Goal: Task Accomplishment & Management: Complete application form

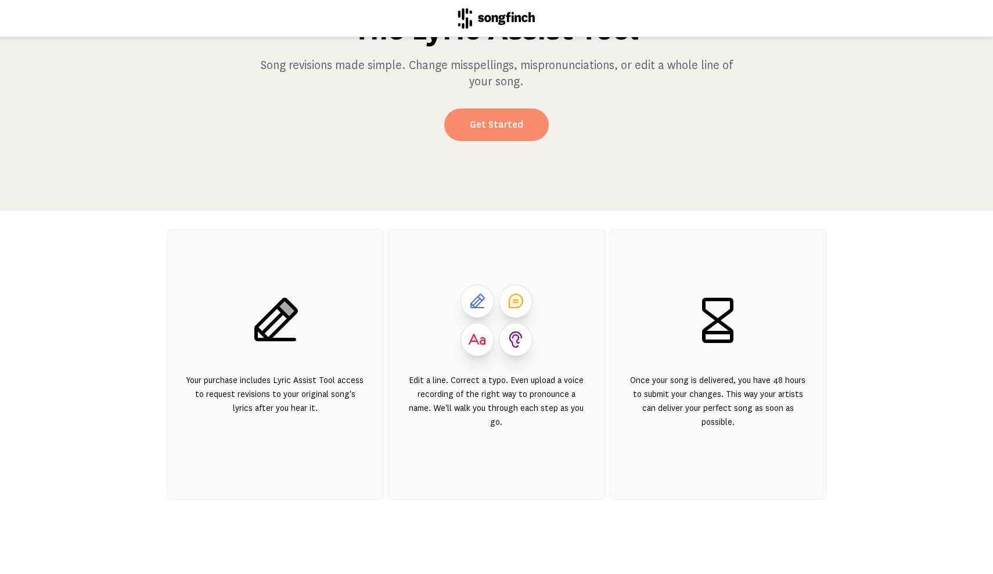
click at [503, 131] on link "Get Started" at bounding box center [496, 125] width 105 height 33
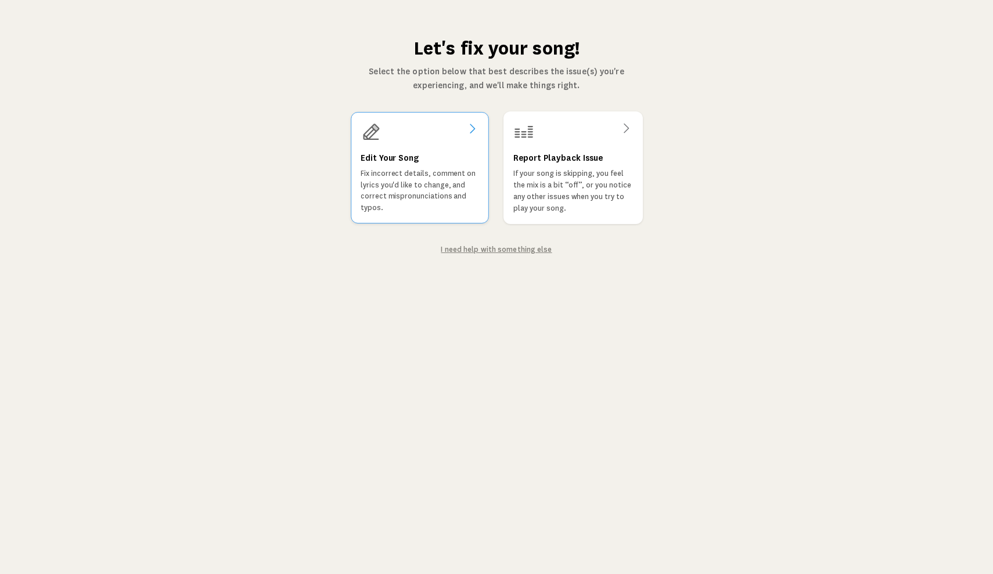
click at [395, 165] on h3 "Edit Your Song" at bounding box center [390, 159] width 58 height 14
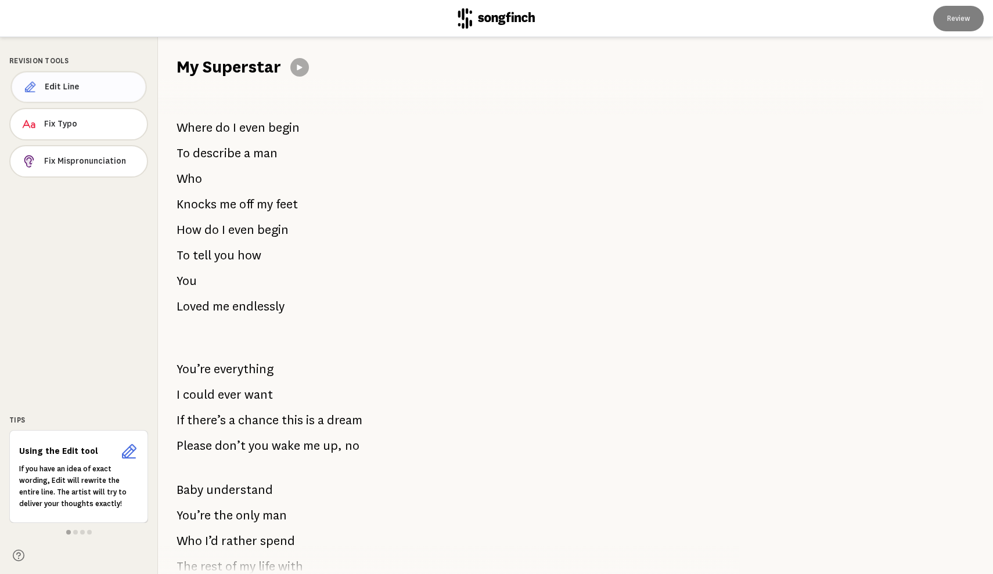
click at [51, 89] on span "Edit Line" at bounding box center [91, 87] width 92 height 12
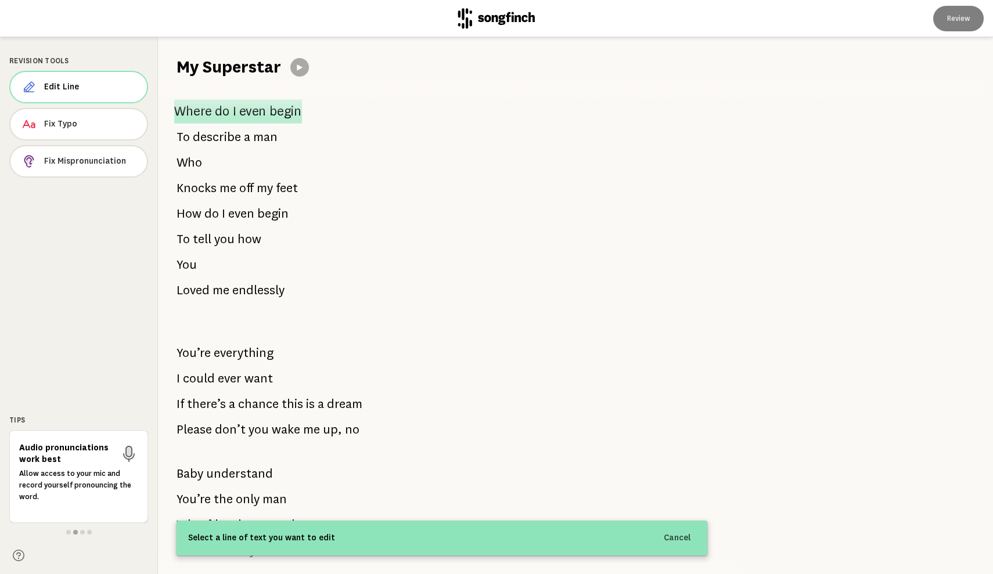
scroll to position [24, 0]
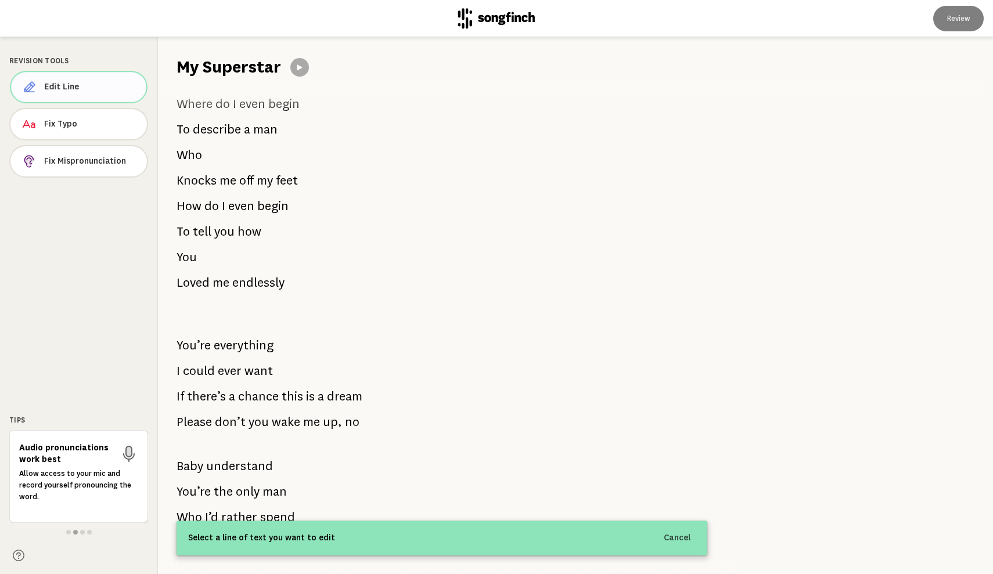
click at [110, 85] on span "Edit Line" at bounding box center [91, 87] width 92 height 12
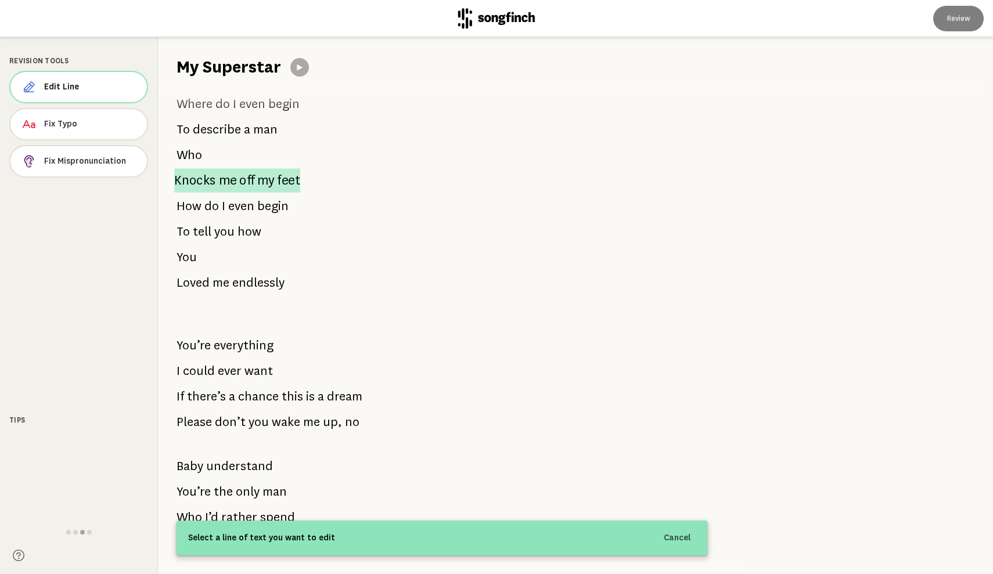
click at [214, 177] on span "Knocks" at bounding box center [195, 180] width 42 height 24
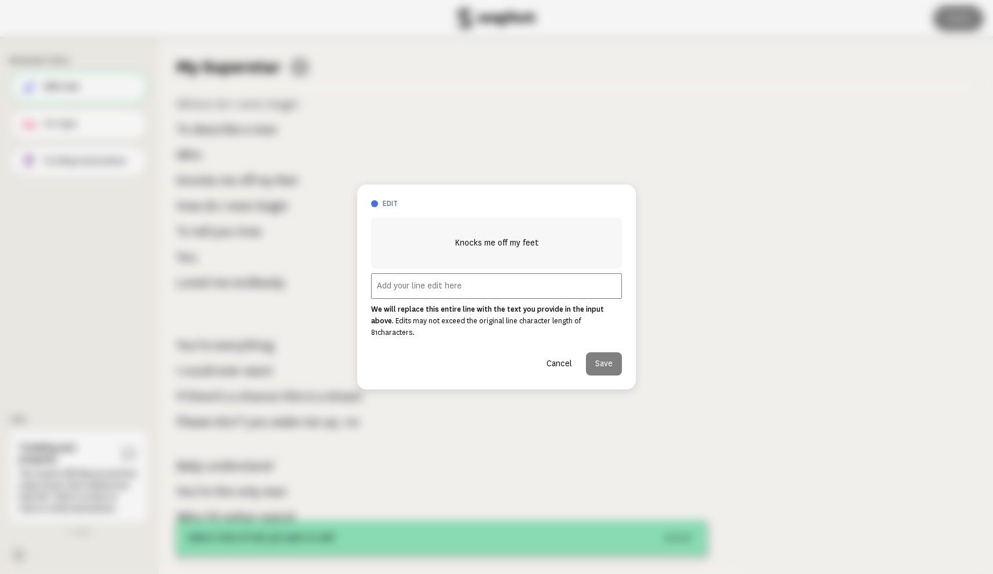
click at [404, 290] on input "text" at bounding box center [496, 287] width 251 height 26
type input "Bleeds Arsenal red like a true fan"
click at [603, 355] on button "Save" at bounding box center [604, 363] width 36 height 23
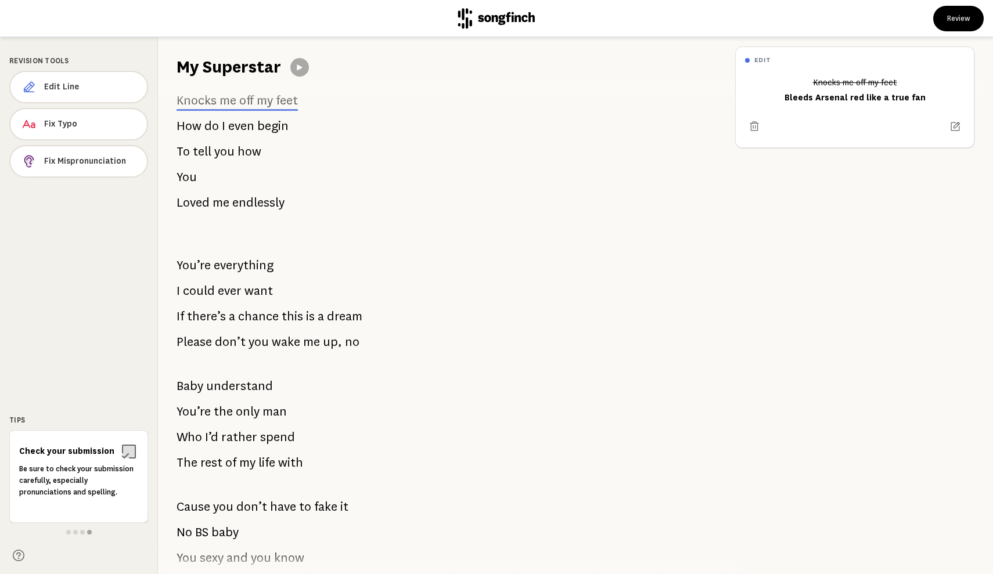
scroll to position [103, 0]
click at [111, 84] on span "Edit Line" at bounding box center [91, 87] width 92 height 12
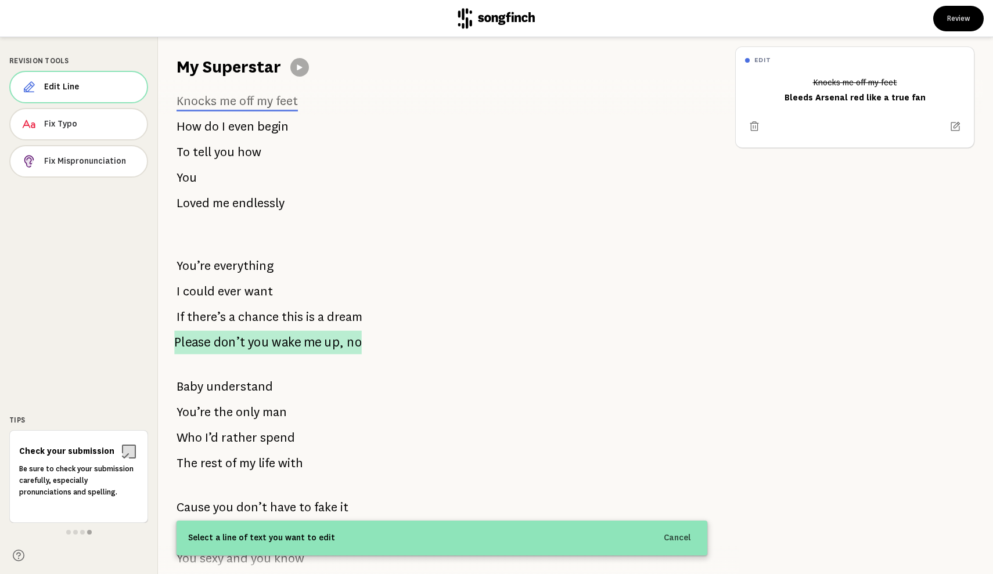
click at [257, 340] on span "you" at bounding box center [258, 343] width 21 height 24
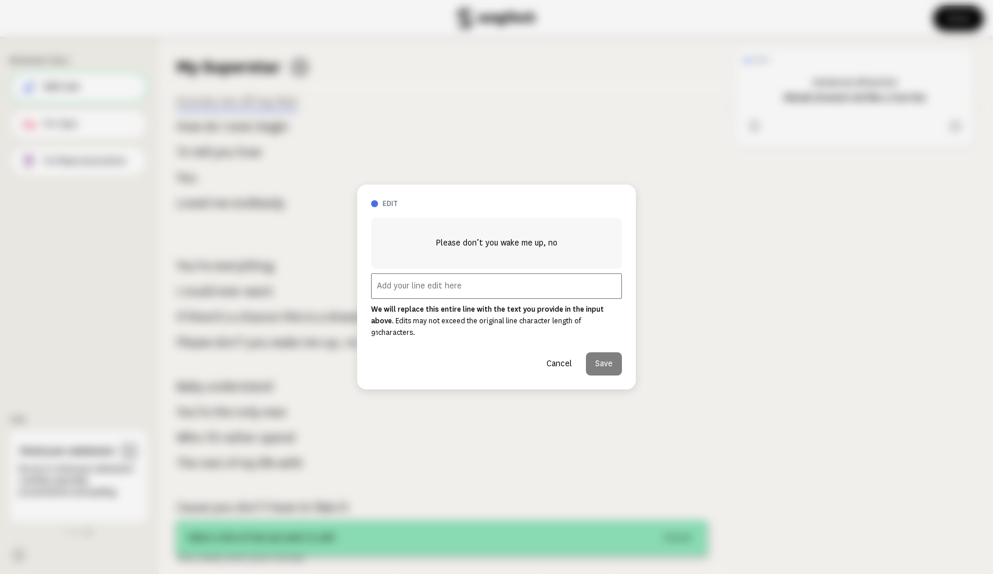
click at [400, 290] on input "text" at bounding box center [496, 287] width 251 height 26
type input "[PERSON_NAME] don't wake you up, no"
click at [603, 358] on button "Save" at bounding box center [604, 363] width 36 height 23
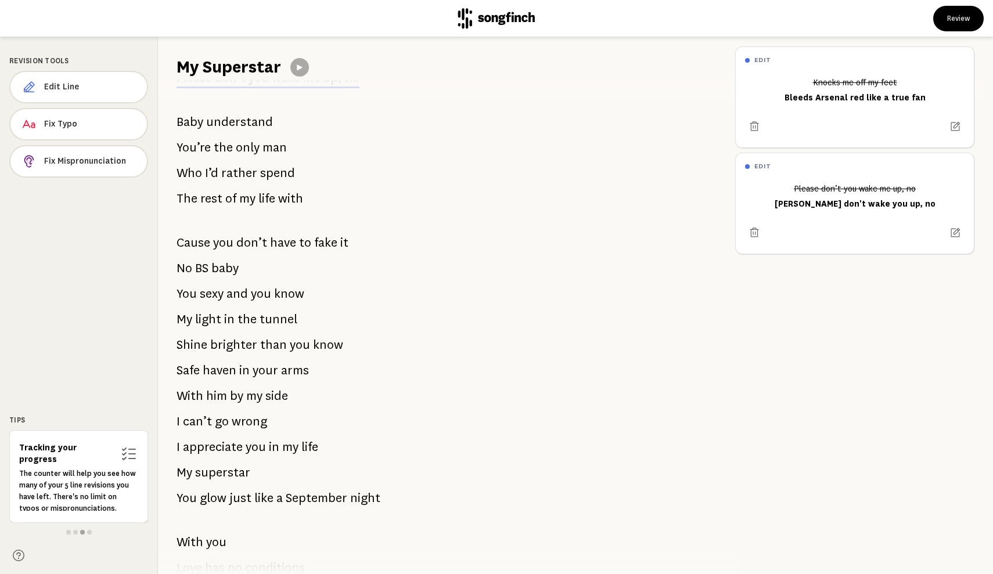
scroll to position [369, 0]
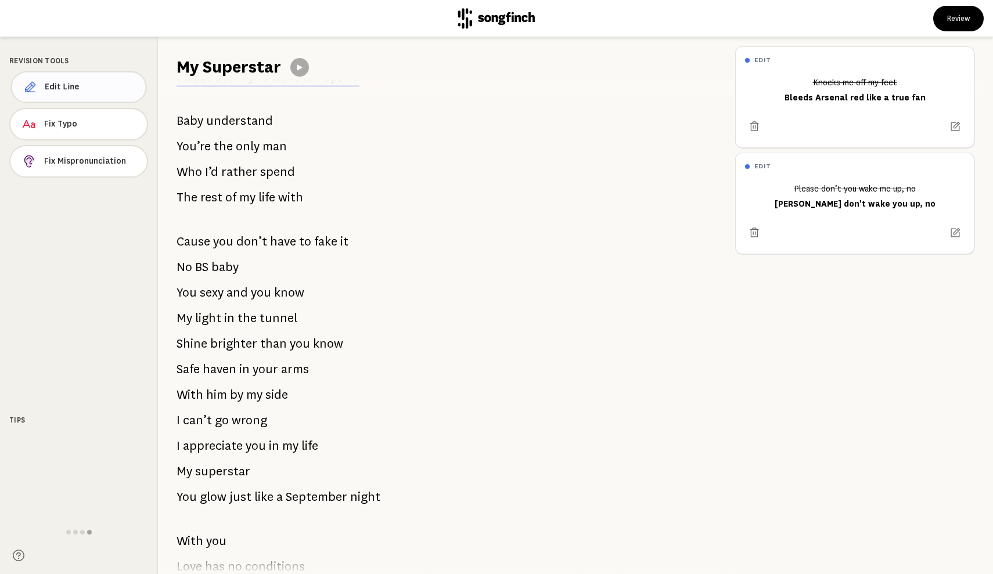
click at [84, 95] on button "Edit Line" at bounding box center [78, 87] width 136 height 32
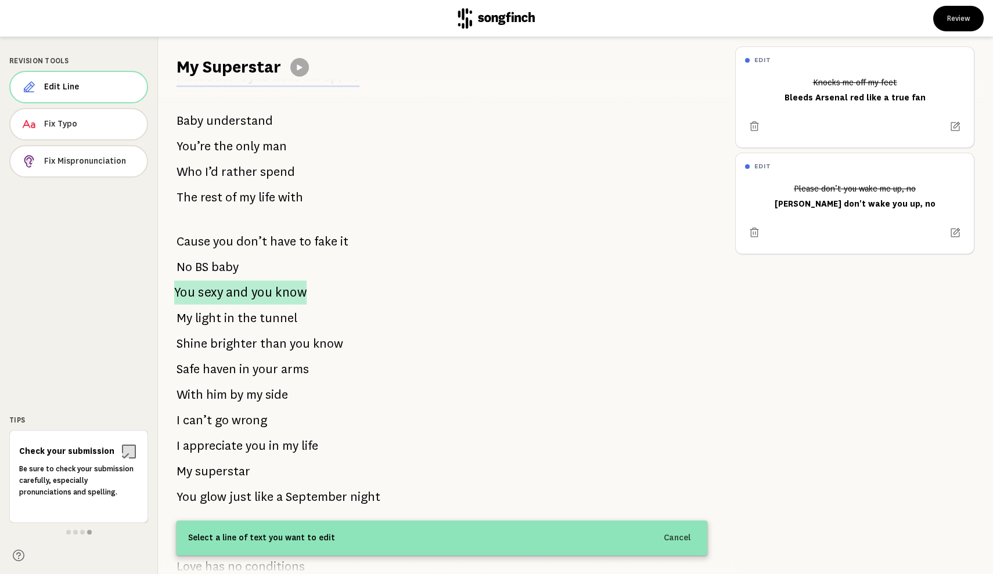
click at [250, 294] on p "You sexy and you know" at bounding box center [240, 292] width 132 height 24
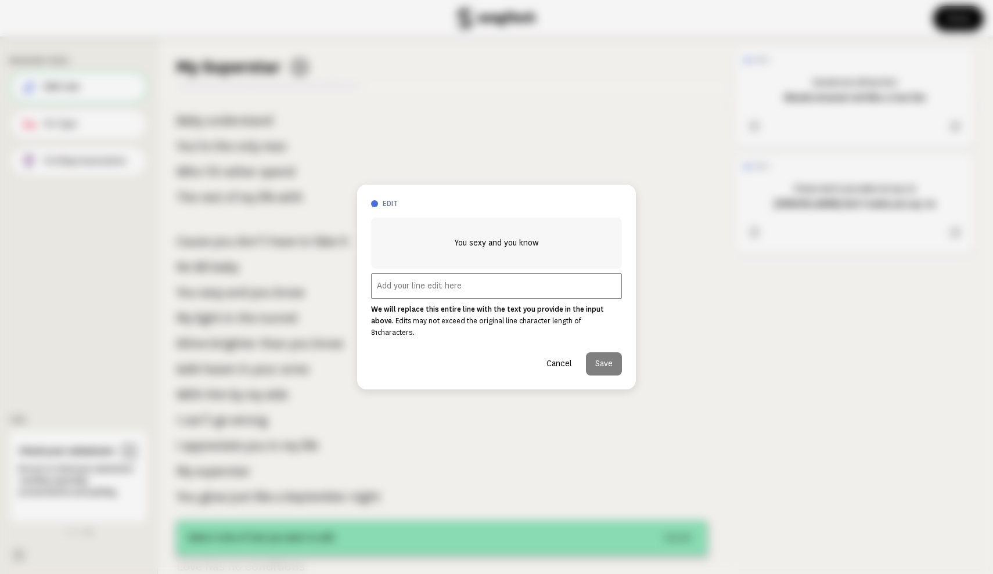
click at [429, 299] on input "text" at bounding box center [496, 287] width 251 height 26
type input "y"
type input "You sexy and sixty"
click at [611, 357] on button "Save" at bounding box center [604, 363] width 36 height 23
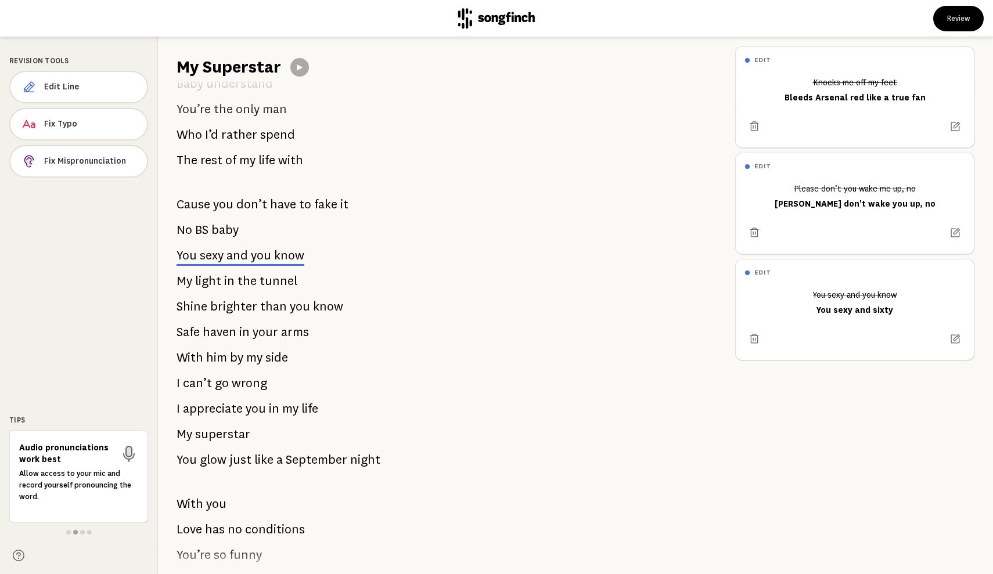
scroll to position [408, 0]
click at [106, 83] on span "Edit Line" at bounding box center [90, 87] width 93 height 12
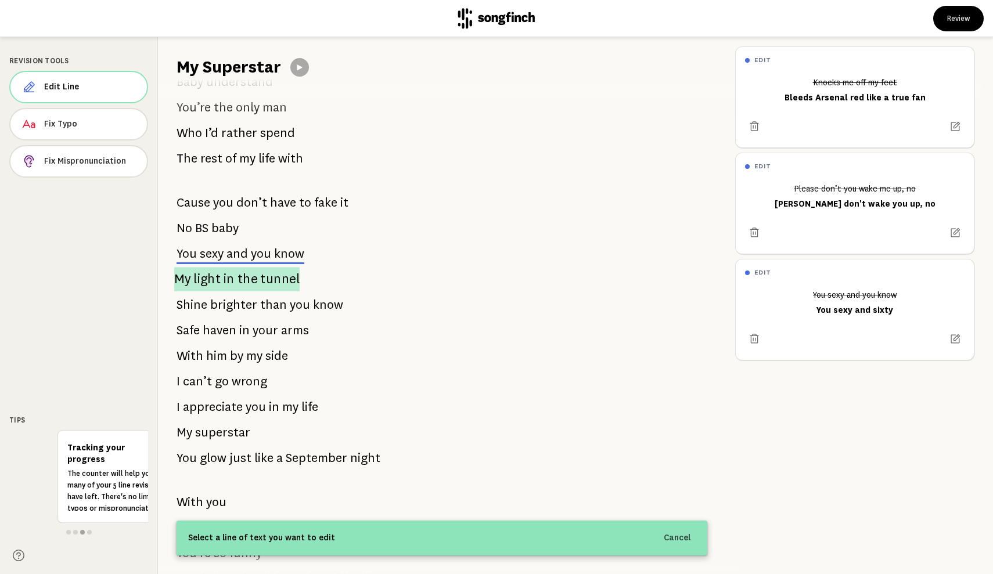
click at [224, 275] on span "in" at bounding box center [229, 279] width 11 height 24
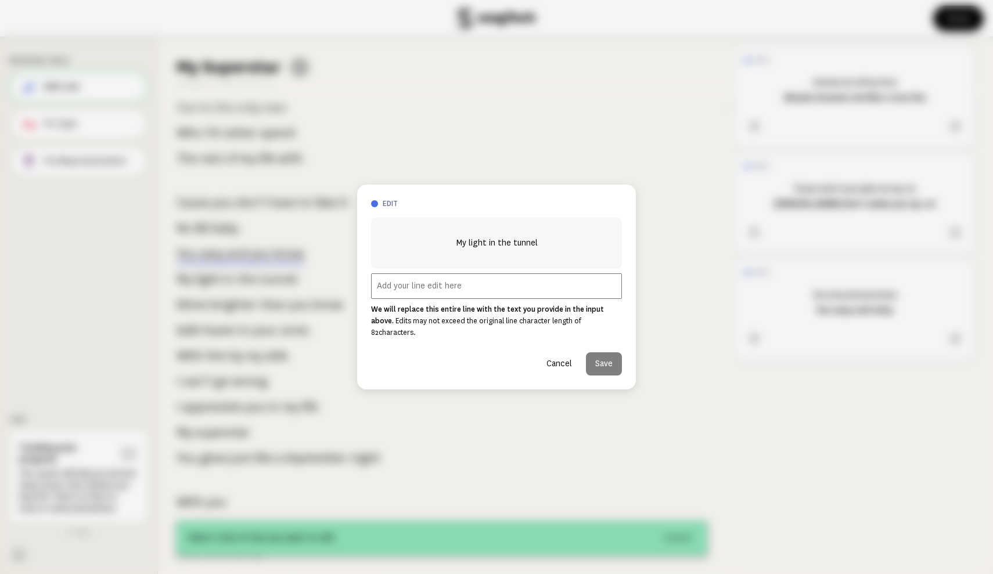
click at [389, 299] on input "text" at bounding box center [496, 287] width 251 height 26
type input "My mighty [DEMOGRAPHIC_DATA] boy"
click at [603, 359] on button "Save" at bounding box center [604, 363] width 36 height 23
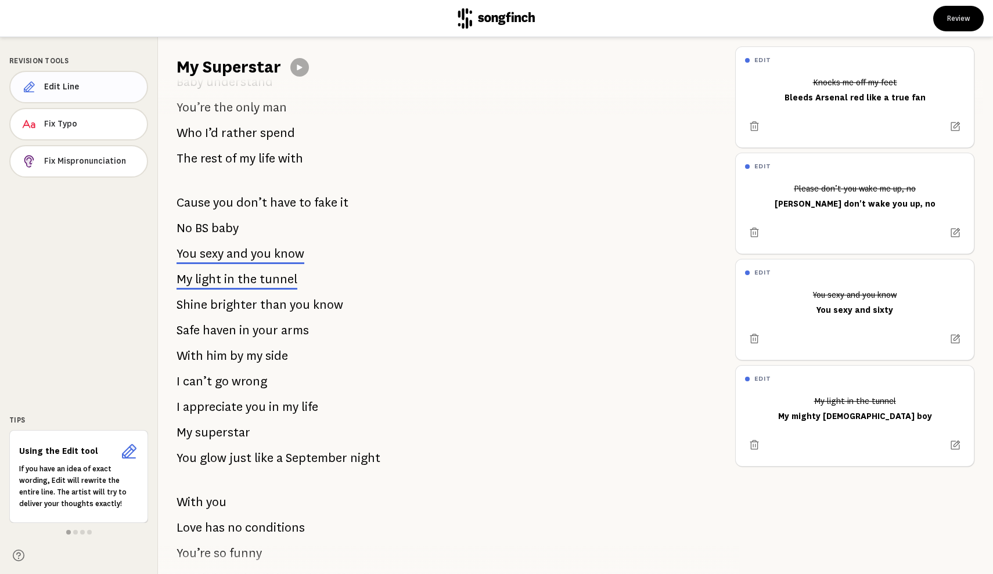
click at [69, 80] on button "Edit Line" at bounding box center [78, 87] width 139 height 33
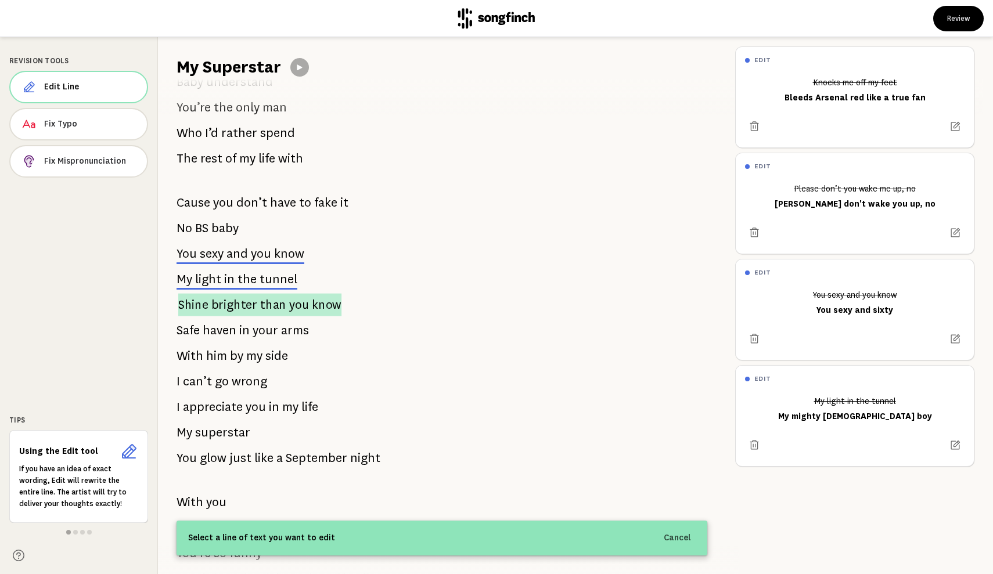
click at [187, 306] on span "Shine" at bounding box center [193, 304] width 30 height 23
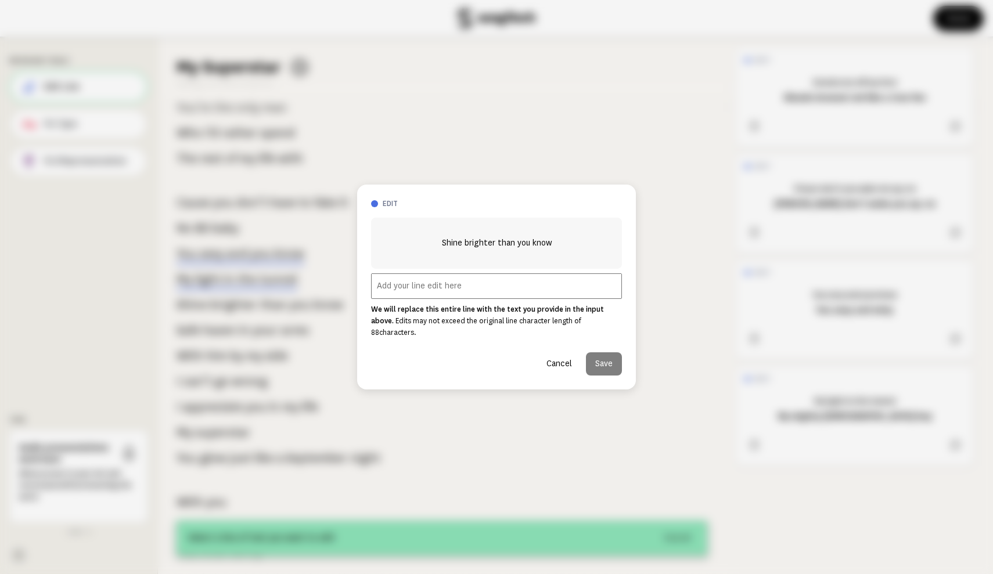
click at [389, 291] on input "text" at bounding box center [496, 287] width 251 height 26
type input "Dancing into the night"
click at [610, 362] on button "Save" at bounding box center [604, 363] width 36 height 23
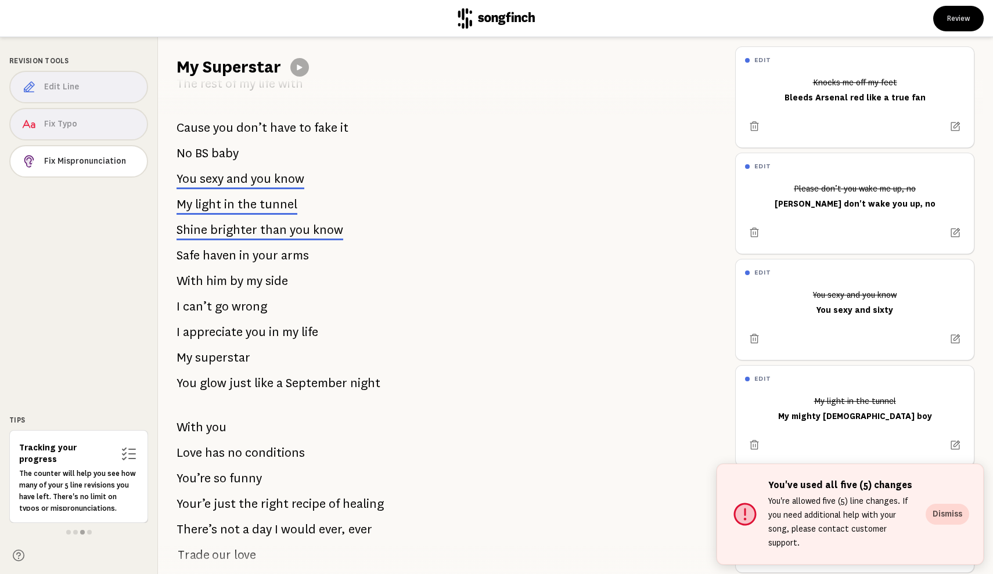
scroll to position [492, 0]
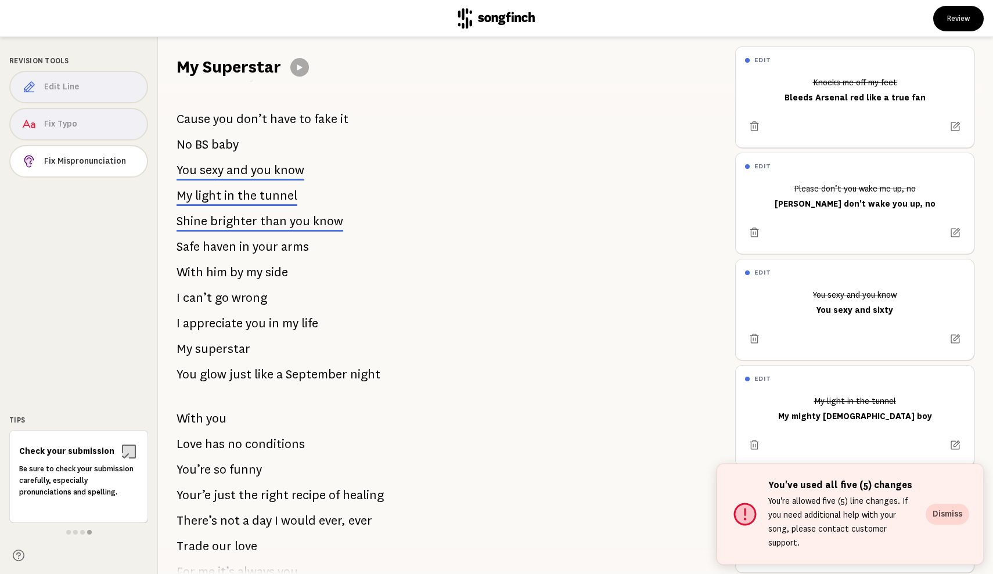
click at [748, 516] on icon at bounding box center [745, 514] width 21 height 21
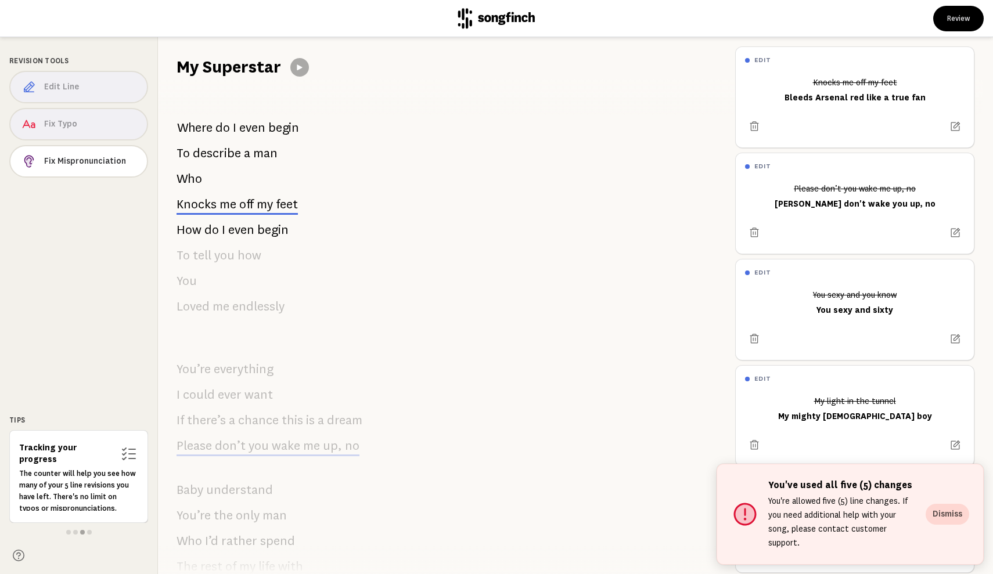
scroll to position [0, 0]
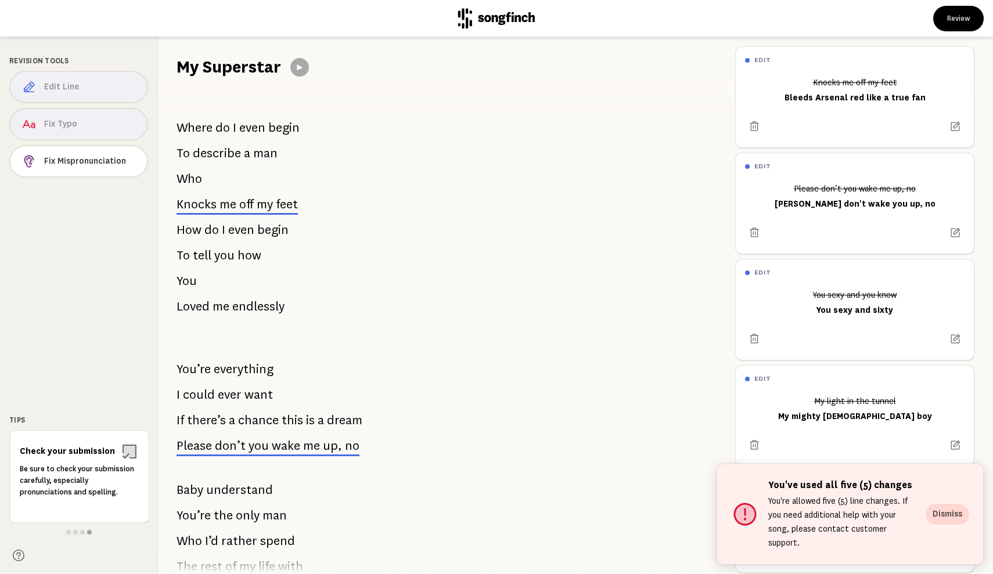
click at [67, 125] on div "Edit Line Fix Typo Fix Mispronunciation" at bounding box center [78, 126] width 139 height 111
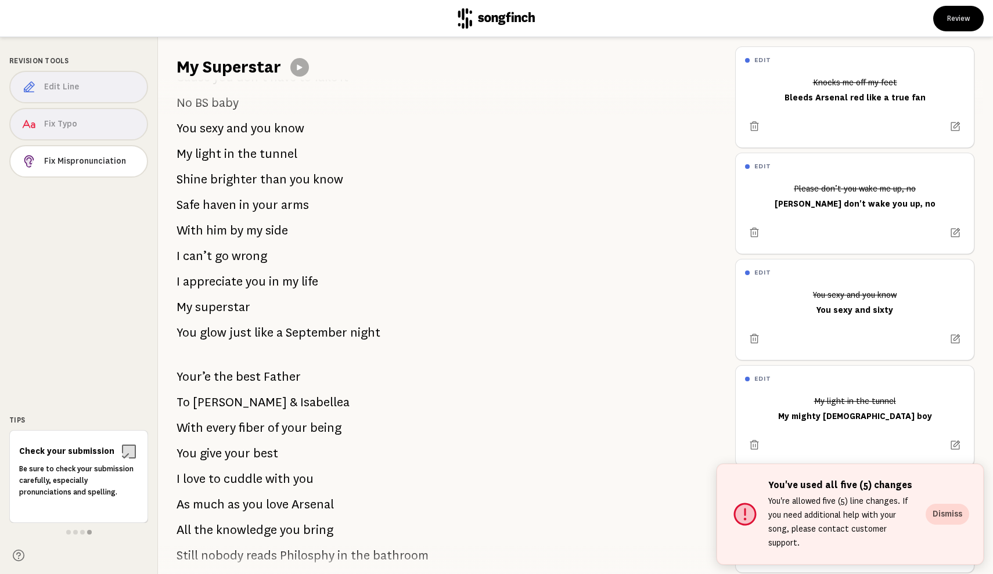
scroll to position [1299, 0]
click at [300, 400] on span "Isabellea" at bounding box center [324, 401] width 49 height 23
click at [300, 398] on span "Isabellea" at bounding box center [324, 401] width 49 height 23
click at [940, 520] on button "Dismiss" at bounding box center [948, 514] width 44 height 21
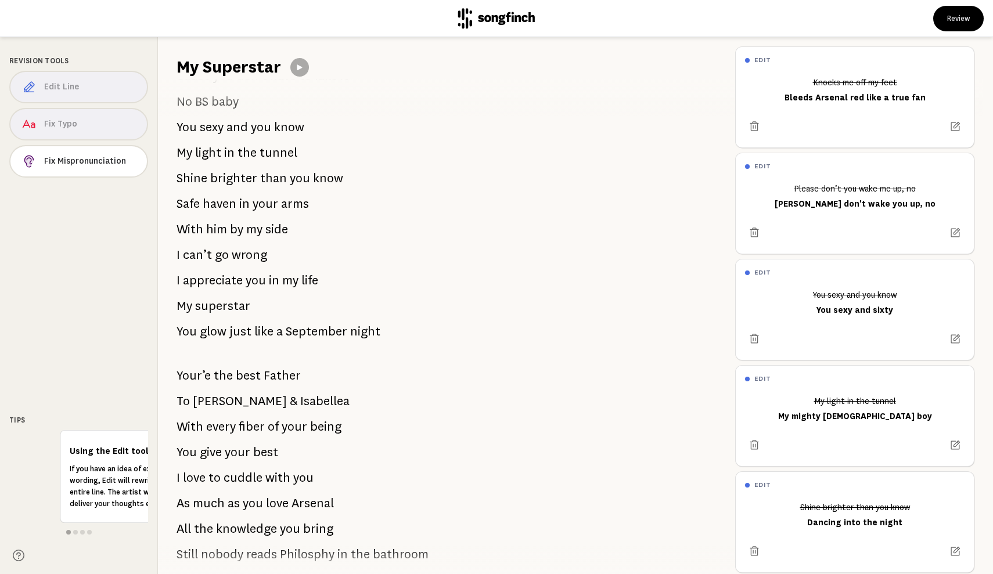
click at [300, 398] on span "Isabellea" at bounding box center [324, 401] width 49 height 23
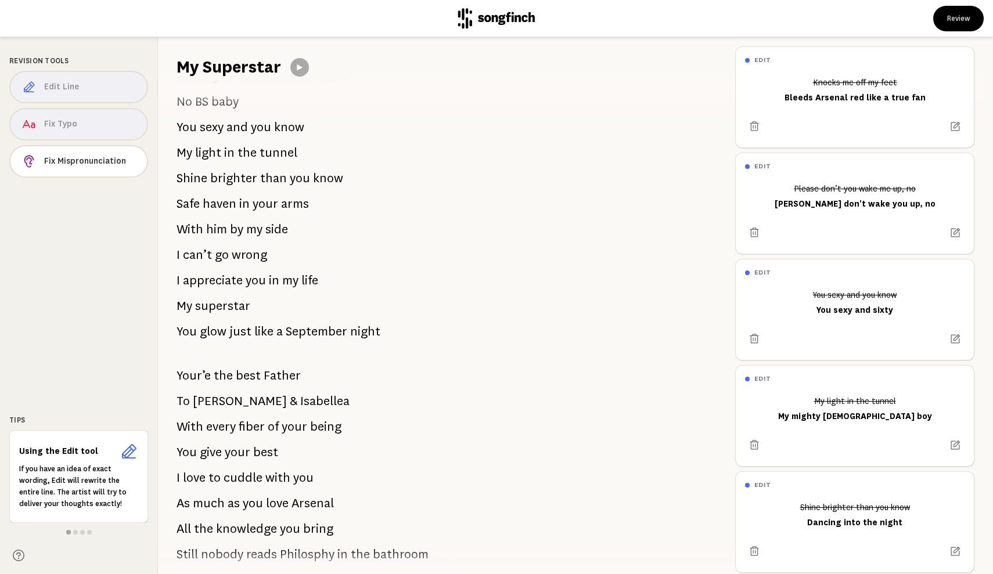
click at [81, 124] on div "Edit Line Fix Typo Fix Mispronunciation" at bounding box center [78, 126] width 139 height 111
click at [28, 121] on div "Edit Line Fix Typo Fix Mispronunciation" at bounding box center [78, 126] width 139 height 111
click at [129, 449] on icon at bounding box center [129, 451] width 19 height 19
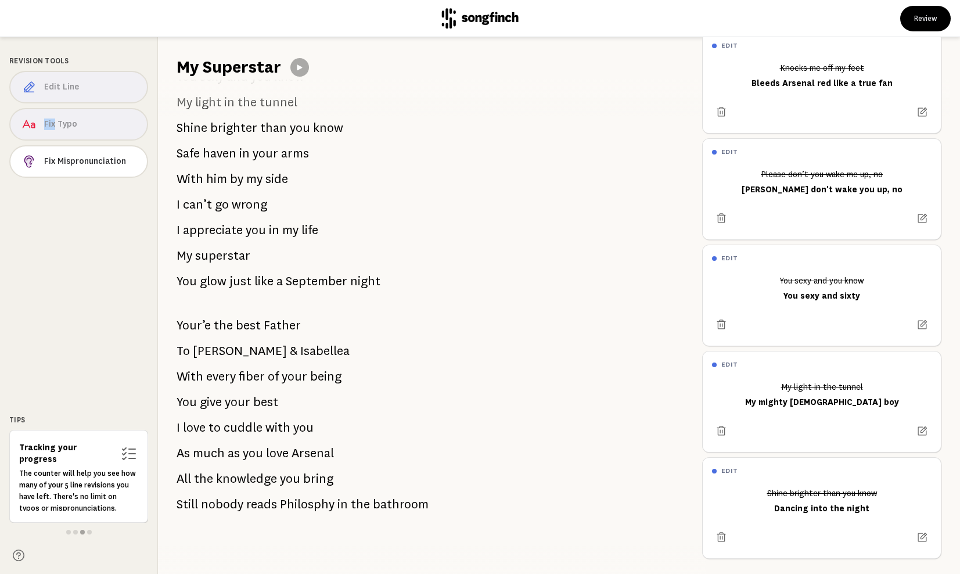
scroll to position [1350, 0]
click at [70, 129] on div "Edit Line Fix Typo Fix Mispronunciation" at bounding box center [78, 126] width 139 height 111
click at [129, 451] on icon at bounding box center [129, 451] width 15 height 15
click at [78, 165] on span "Fix Mispronunciation" at bounding box center [91, 162] width 92 height 12
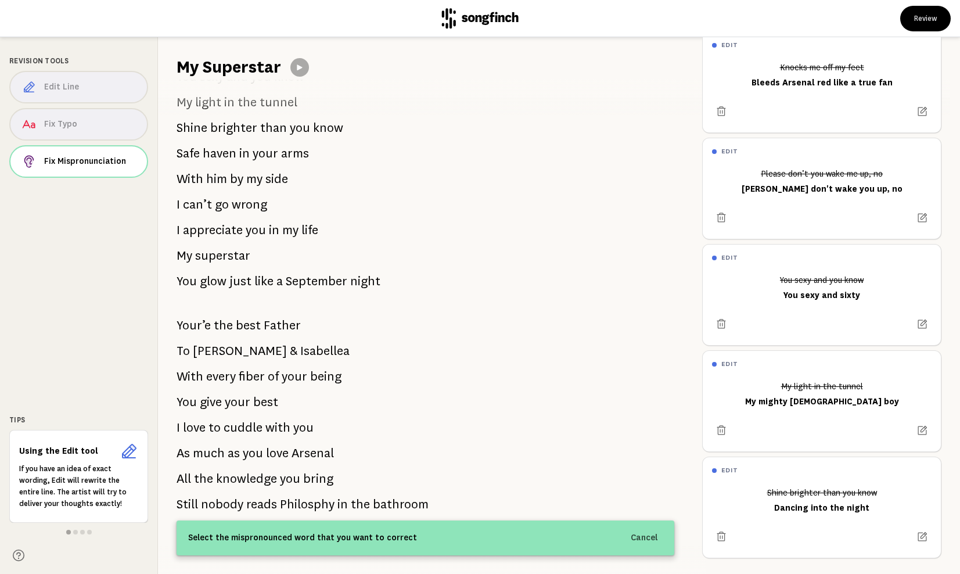
click at [71, 123] on div "Edit Line Fix Typo Fix Mispronunciation" at bounding box center [78, 126] width 139 height 111
click at [298, 352] on span "Isabellea" at bounding box center [324, 351] width 53 height 25
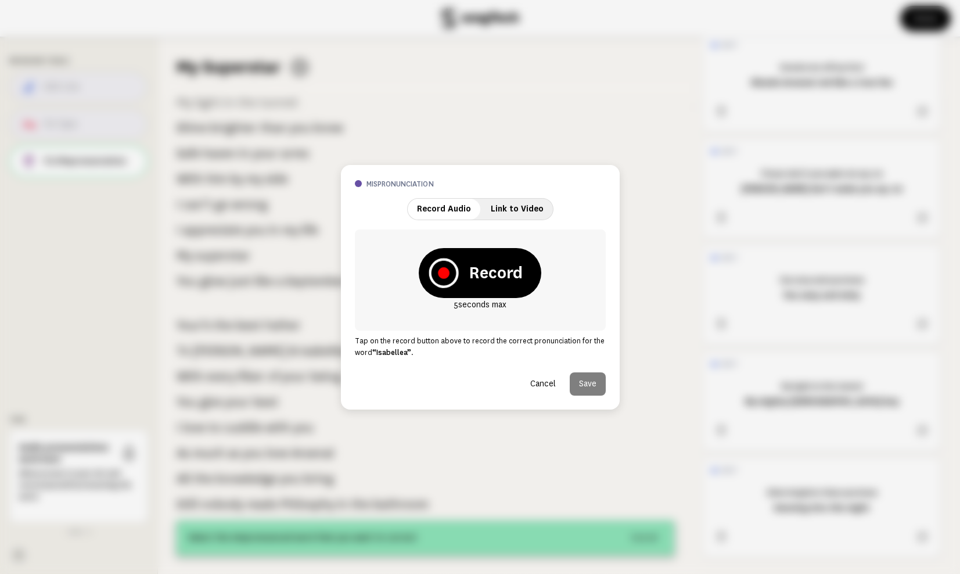
click at [444, 272] on icon at bounding box center [444, 273] width 12 height 12
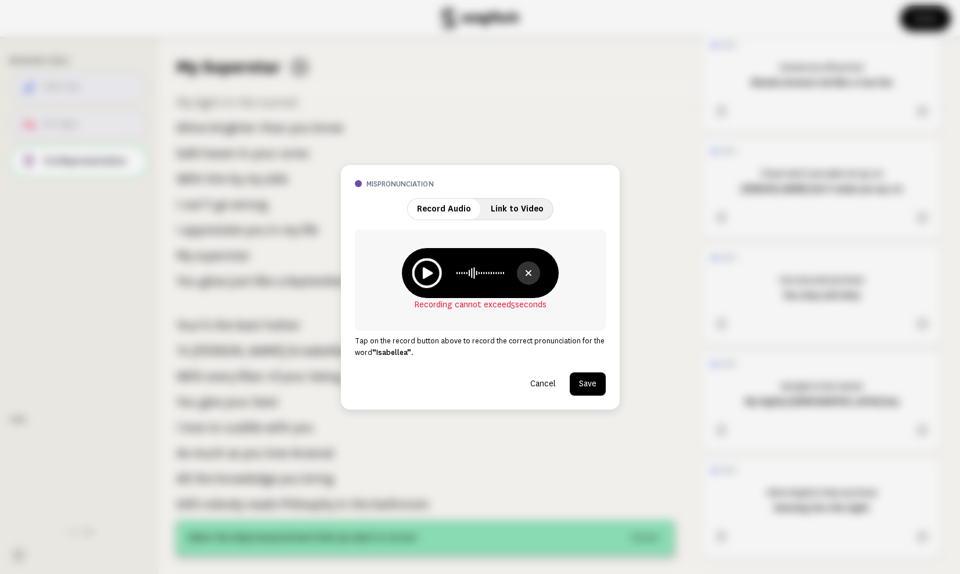
click at [420, 273] on icon at bounding box center [427, 273] width 30 height 30
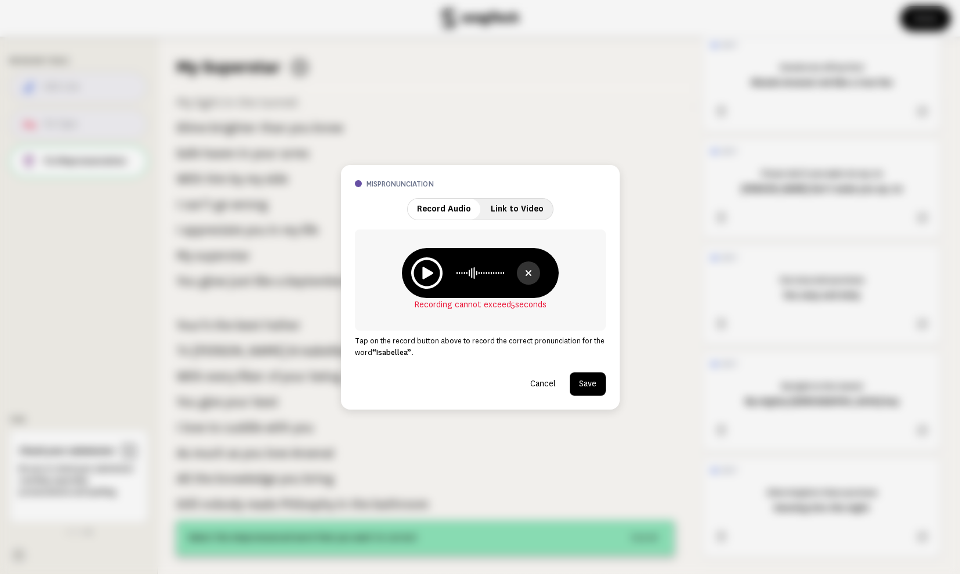
click at [597, 382] on button "Save" at bounding box center [588, 383] width 36 height 23
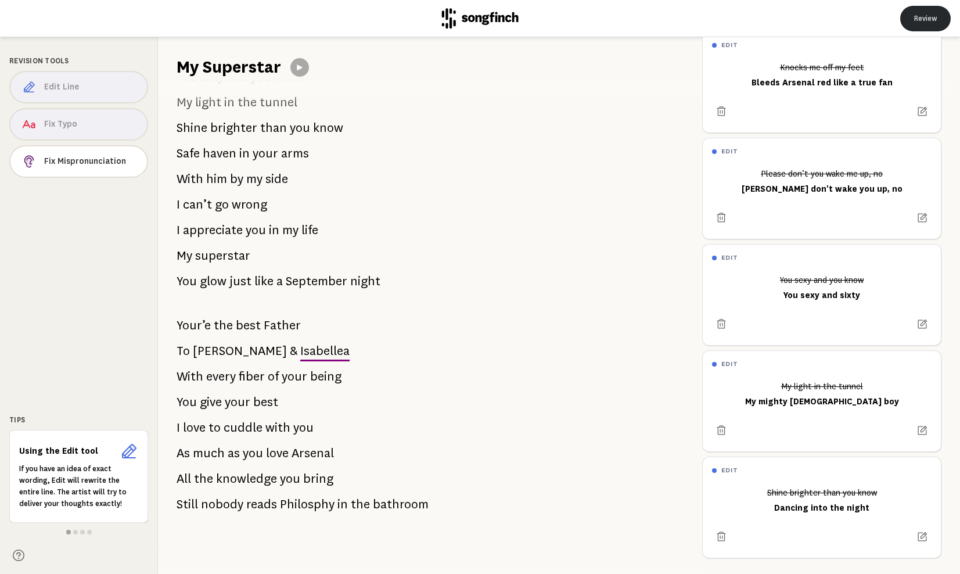
click at [927, 18] on button "Review" at bounding box center [925, 19] width 51 height 26
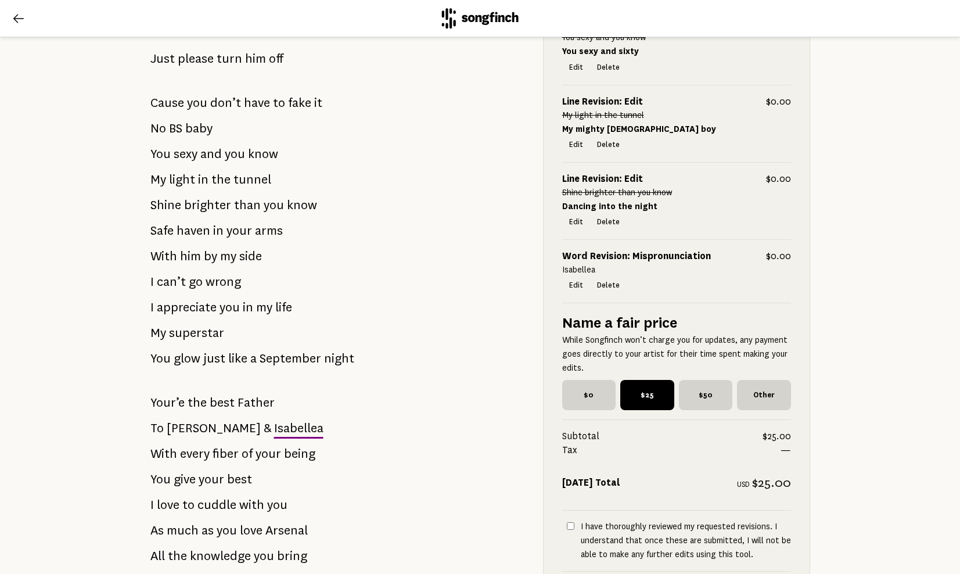
scroll to position [1384, 0]
click at [591, 388] on span "$0" at bounding box center [588, 394] width 53 height 30
click at [570, 387] on input "$0" at bounding box center [566, 383] width 8 height 8
radio input "true"
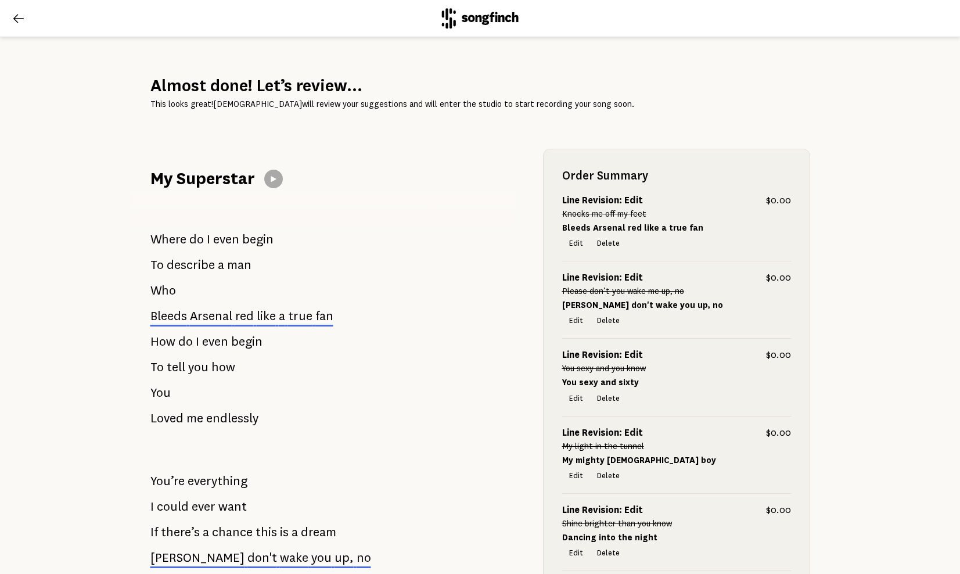
scroll to position [0, 0]
click at [20, 16] on icon at bounding box center [19, 19] width 14 height 14
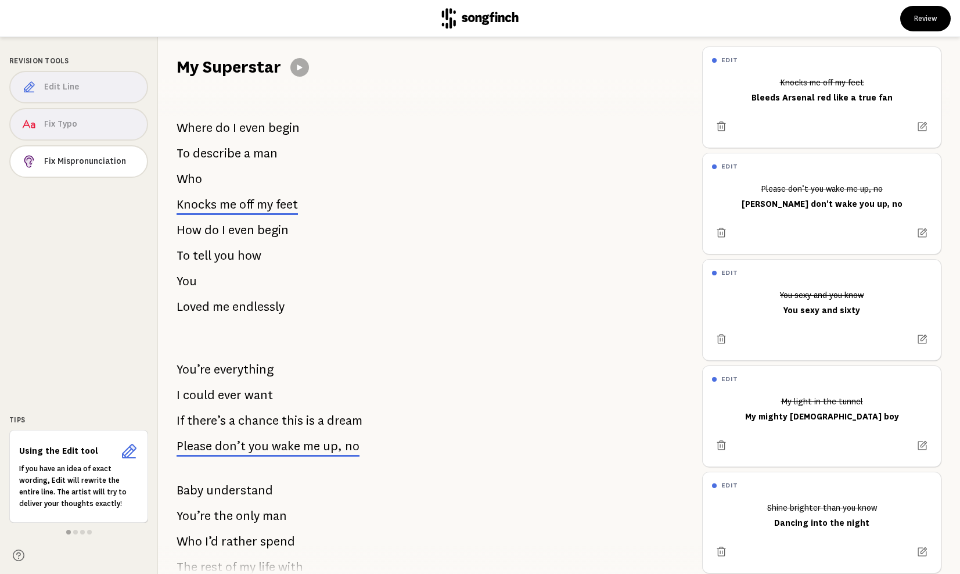
click at [125, 451] on icon at bounding box center [129, 451] width 15 height 15
click at [277, 200] on span "feet" at bounding box center [287, 204] width 22 height 17
click at [721, 123] on icon at bounding box center [721, 127] width 12 height 12
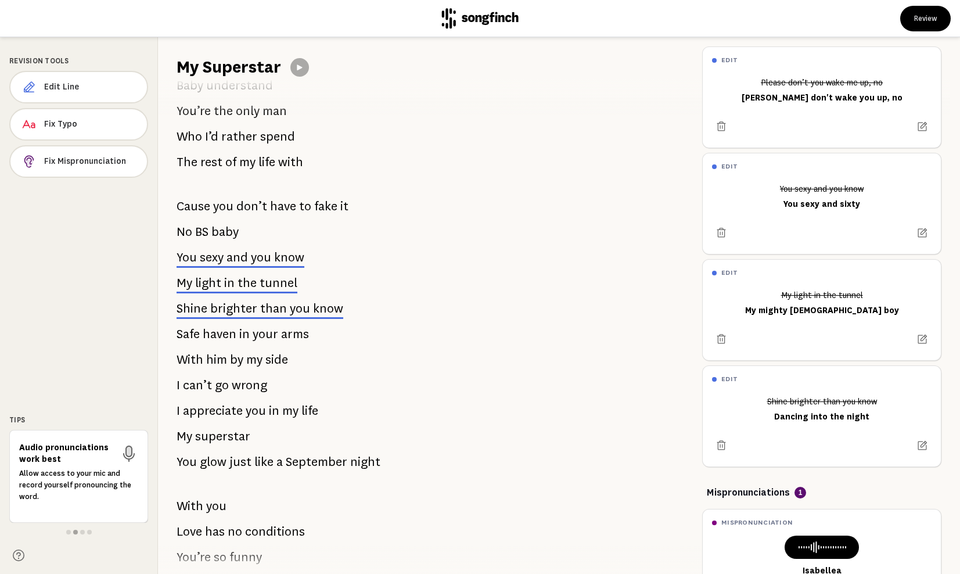
scroll to position [406, 0]
click at [293, 335] on span "arms" at bounding box center [295, 332] width 28 height 23
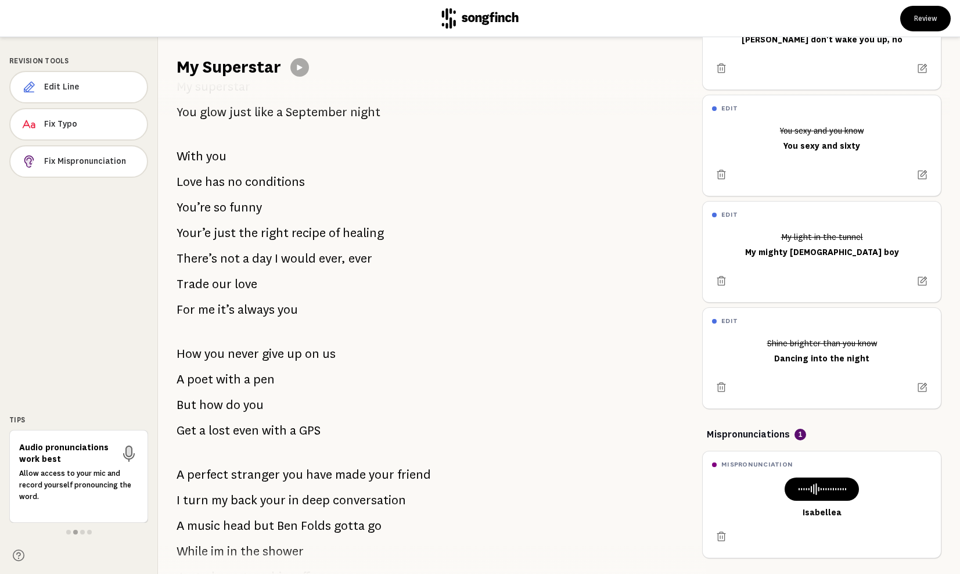
scroll to position [754, 0]
click at [72, 80] on button "Edit Line" at bounding box center [78, 87] width 136 height 32
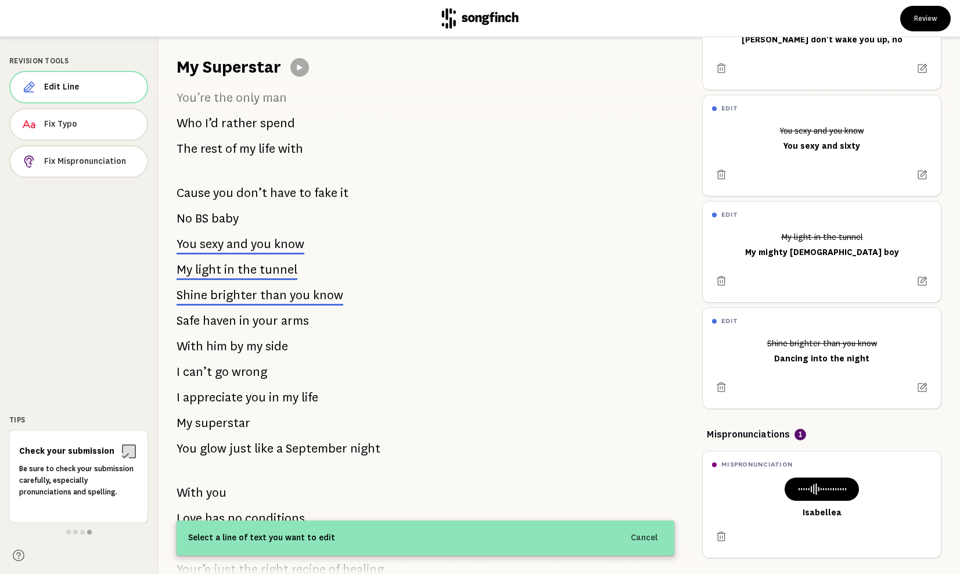
scroll to position [418, 0]
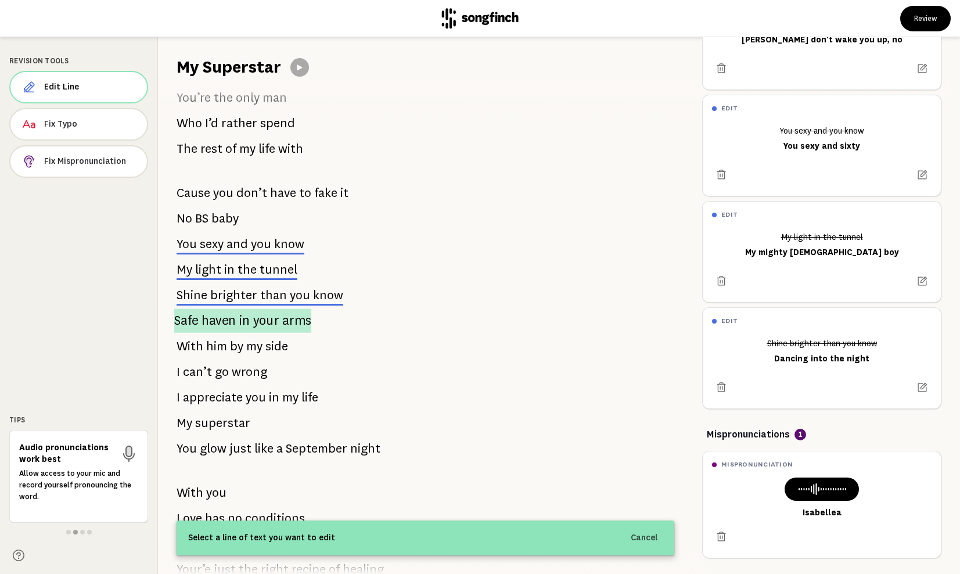
click at [269, 325] on span "your" at bounding box center [266, 320] width 27 height 24
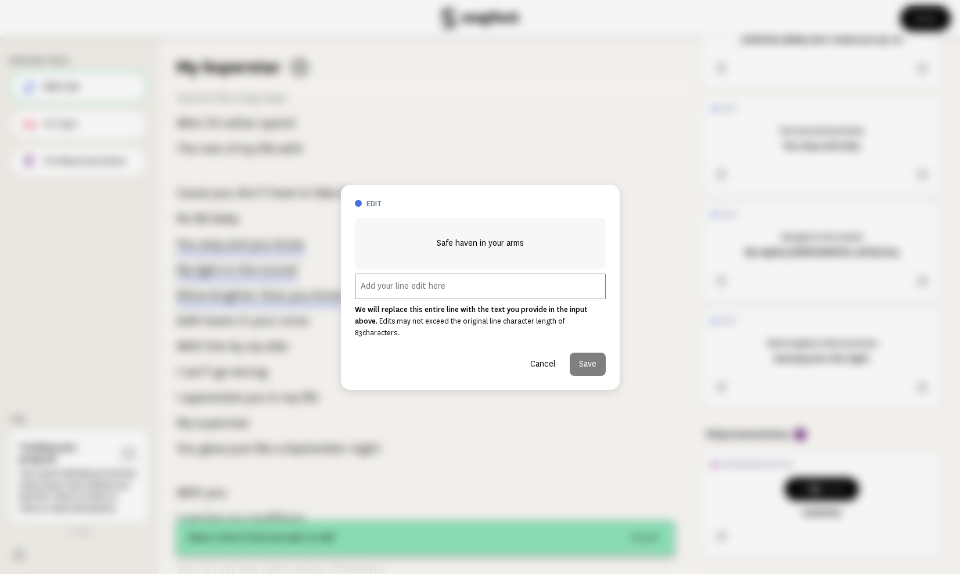
click at [370, 287] on input "text" at bounding box center [480, 287] width 251 height 26
type input "The four of us arm in arm"
click at [591, 361] on button "Save" at bounding box center [588, 363] width 36 height 23
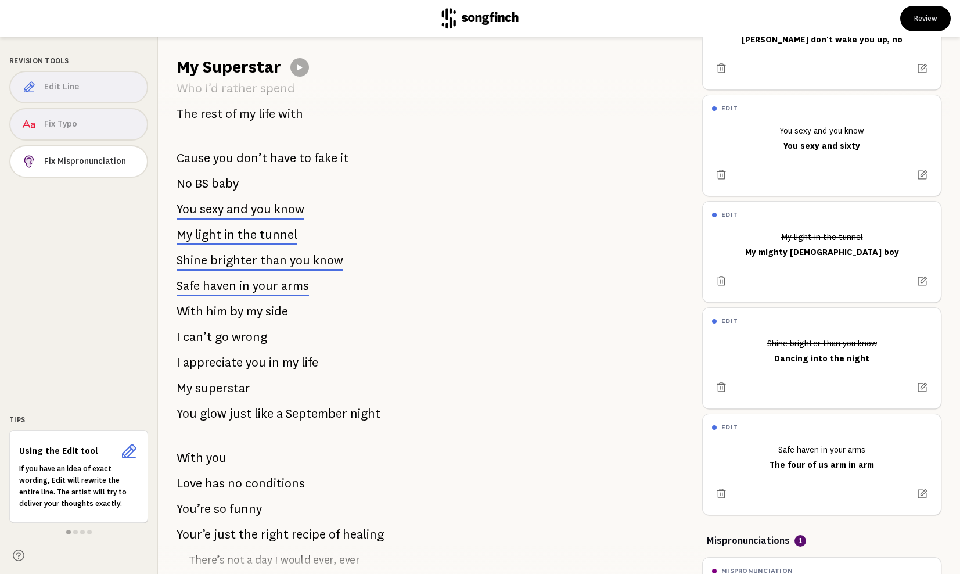
scroll to position [454, 0]
click at [109, 89] on div "Edit Line Fix Typo Fix Mispronunciation" at bounding box center [78, 126] width 139 height 111
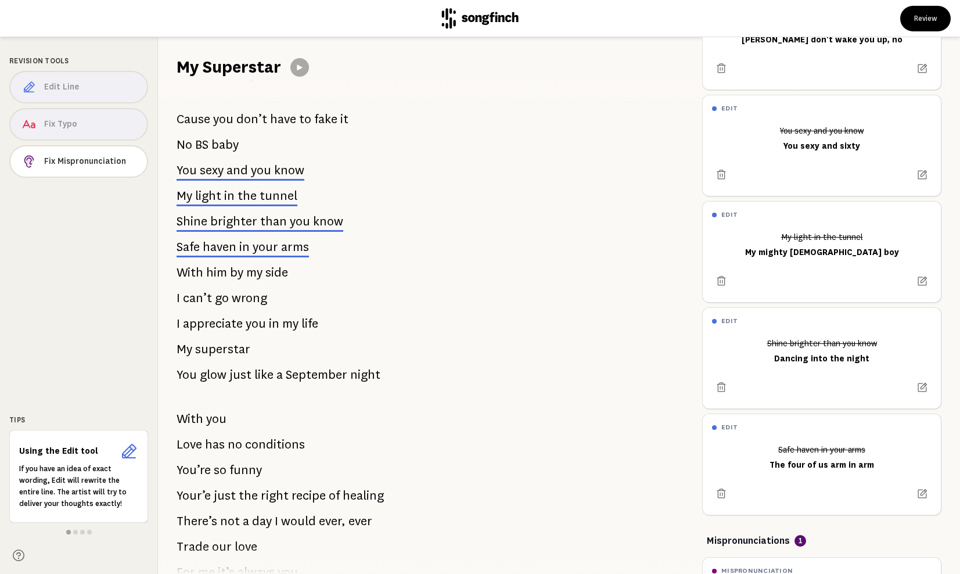
scroll to position [495, 0]
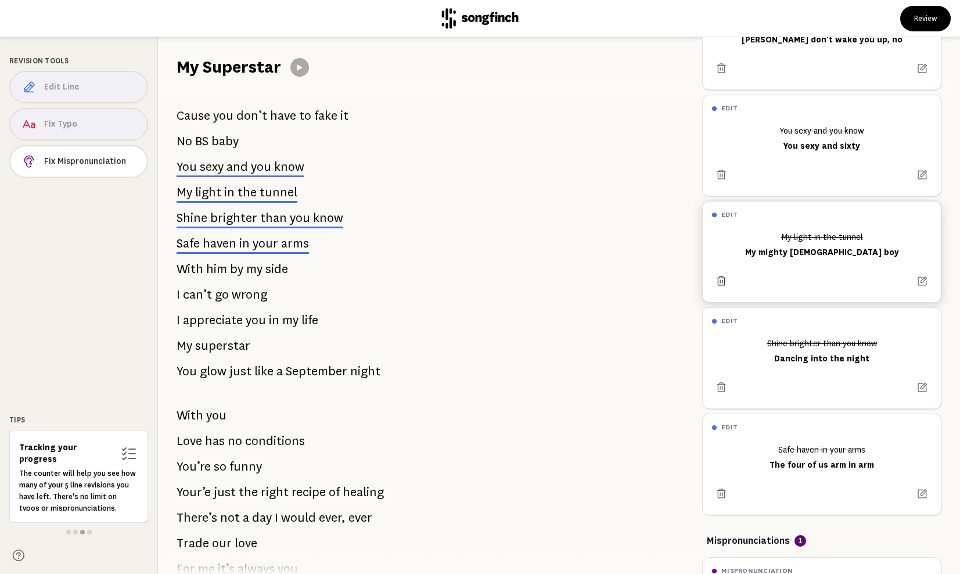
click at [722, 281] on icon at bounding box center [721, 280] width 9 height 9
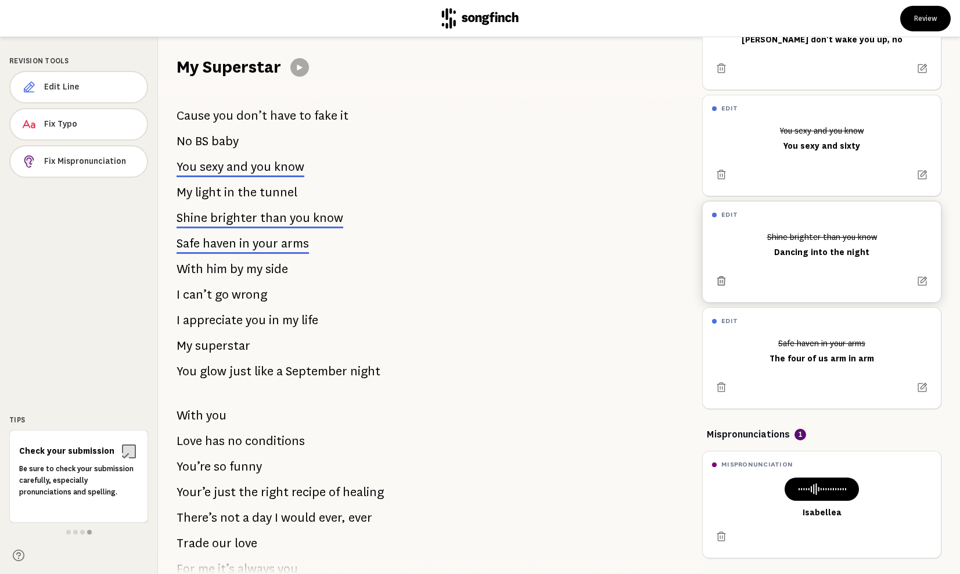
click at [724, 277] on icon at bounding box center [720, 280] width 11 height 11
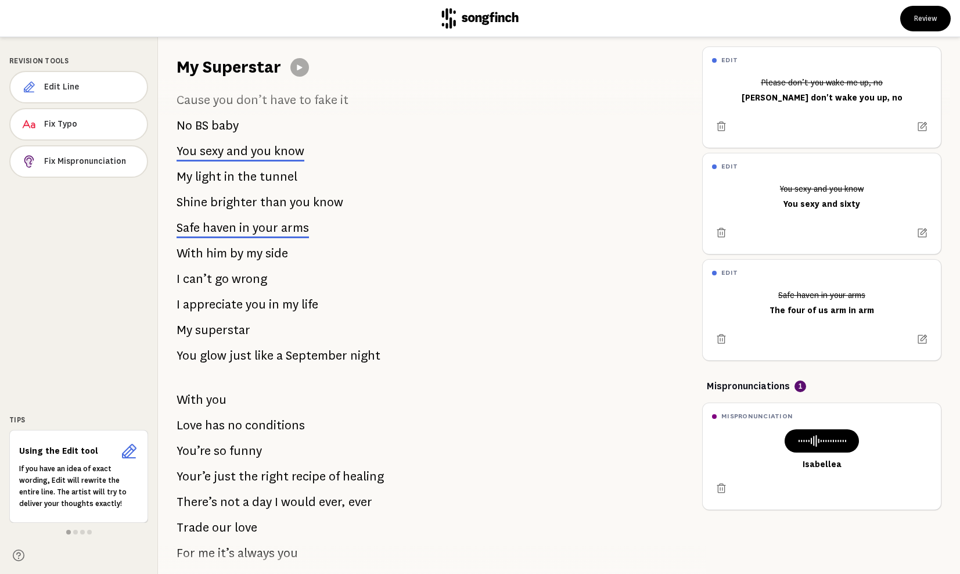
scroll to position [512, 0]
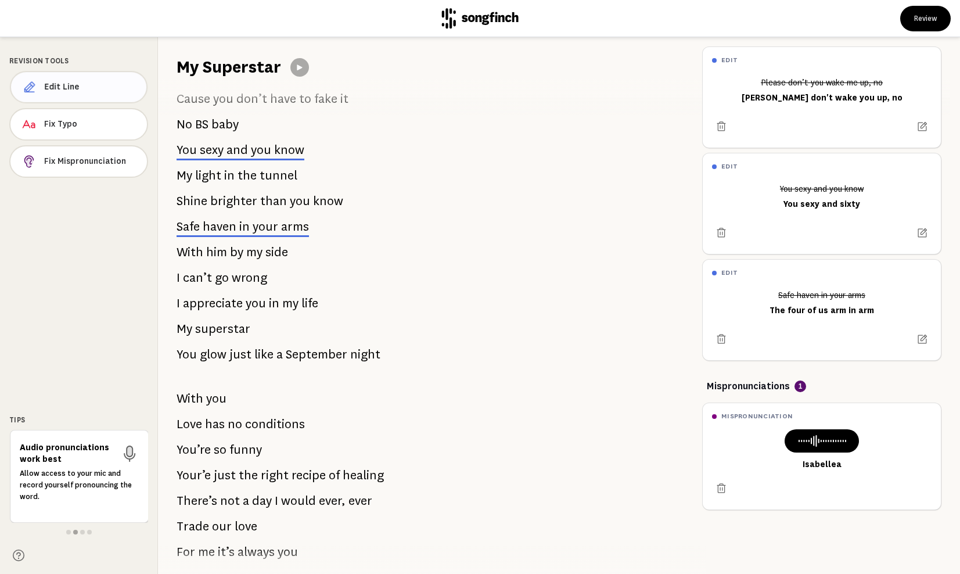
click at [106, 85] on span "Edit Line" at bounding box center [90, 87] width 93 height 12
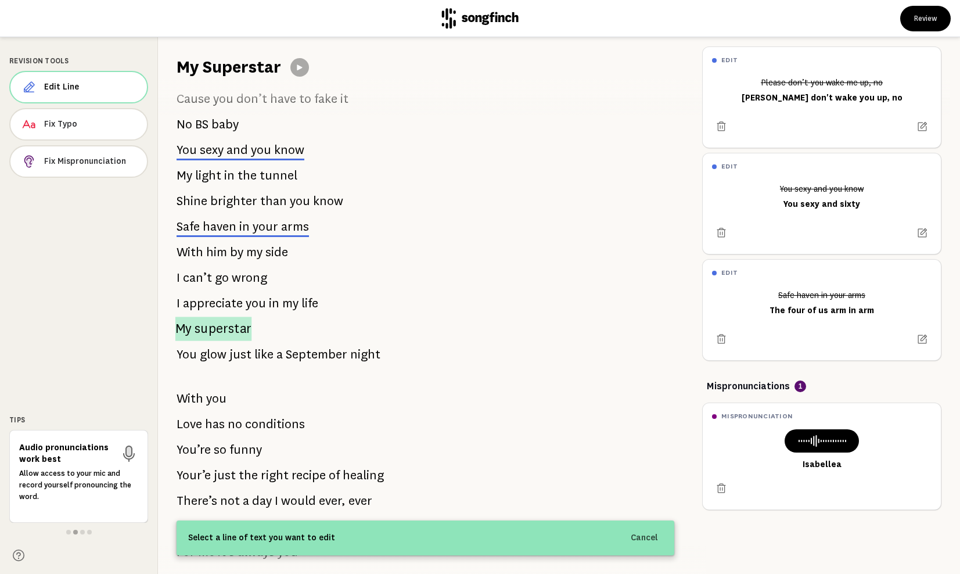
click at [205, 325] on span "superstar" at bounding box center [223, 328] width 57 height 24
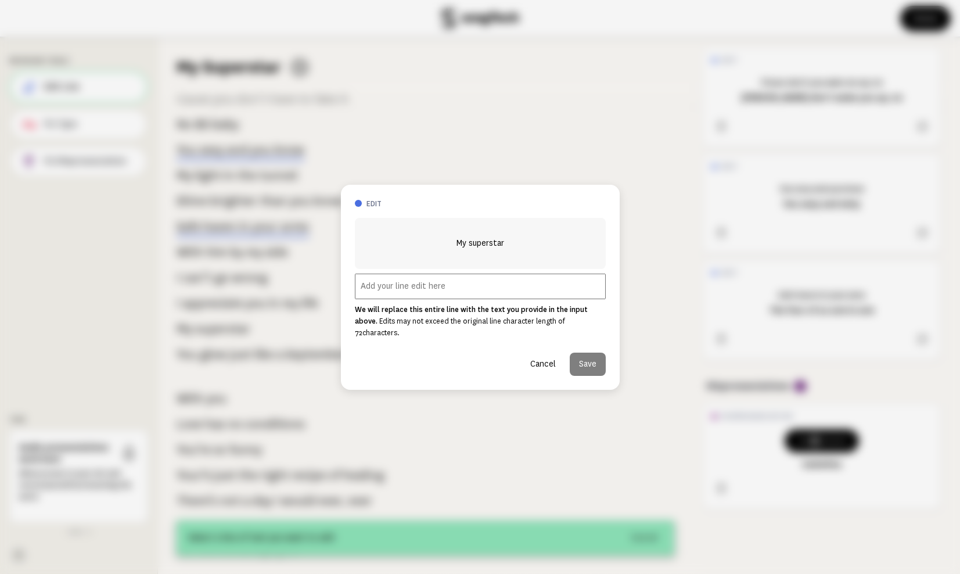
click at [362, 294] on input "text" at bounding box center [480, 287] width 251 height 26
type input "E"
type input "M"
type input "Agapi mou"
click at [591, 353] on button "Save" at bounding box center [588, 363] width 36 height 23
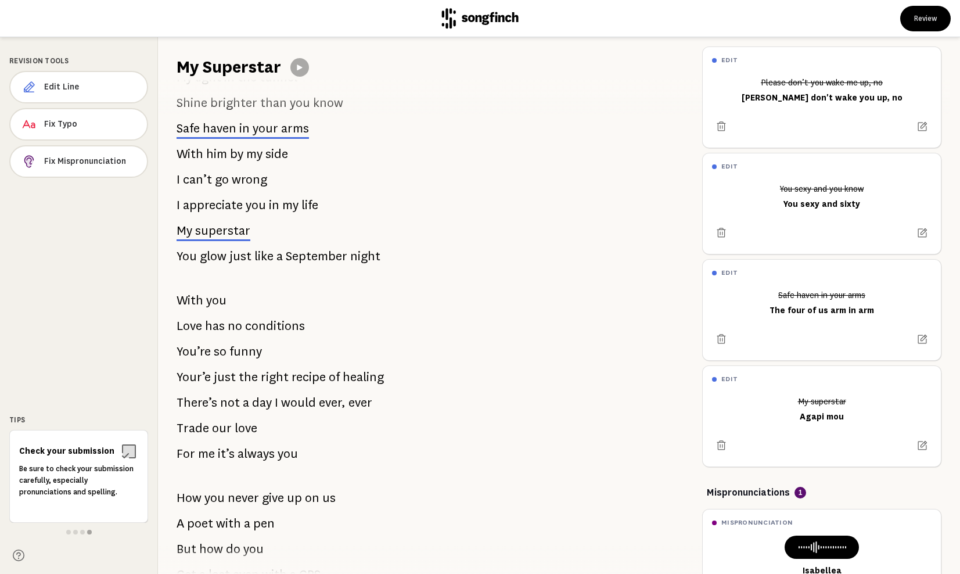
scroll to position [613, 0]
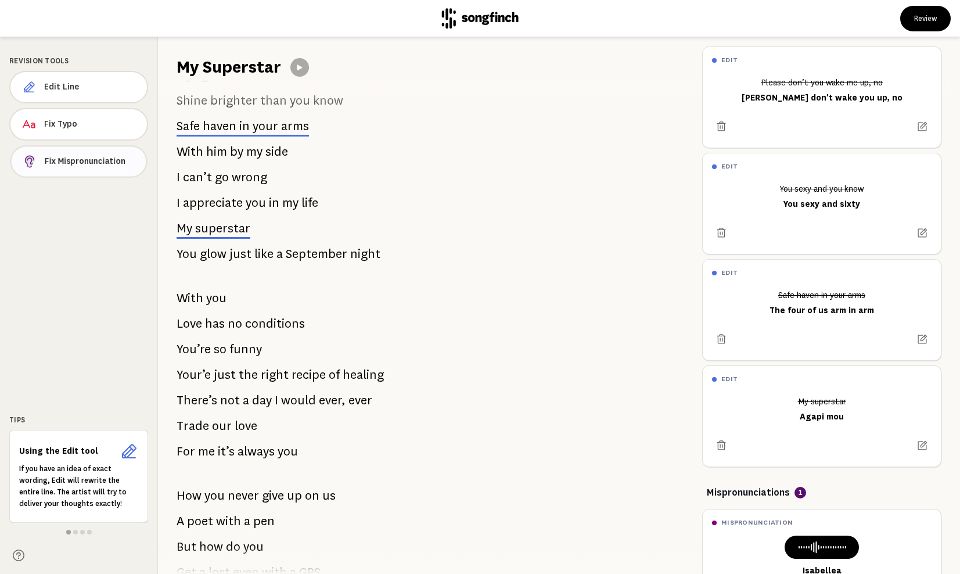
click at [99, 161] on span "Fix Mispronunciation" at bounding box center [91, 162] width 92 height 12
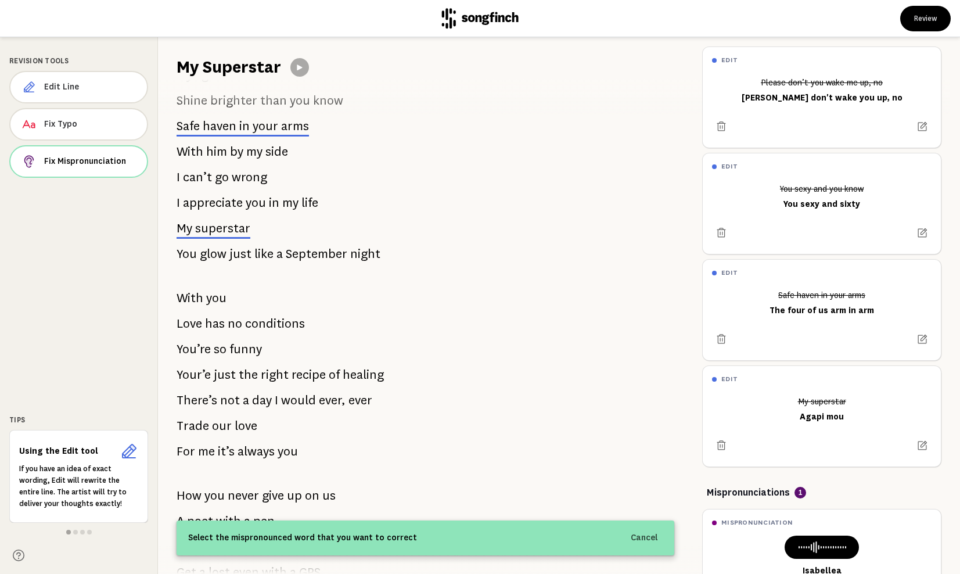
click at [231, 228] on span "superstar" at bounding box center [222, 227] width 55 height 17
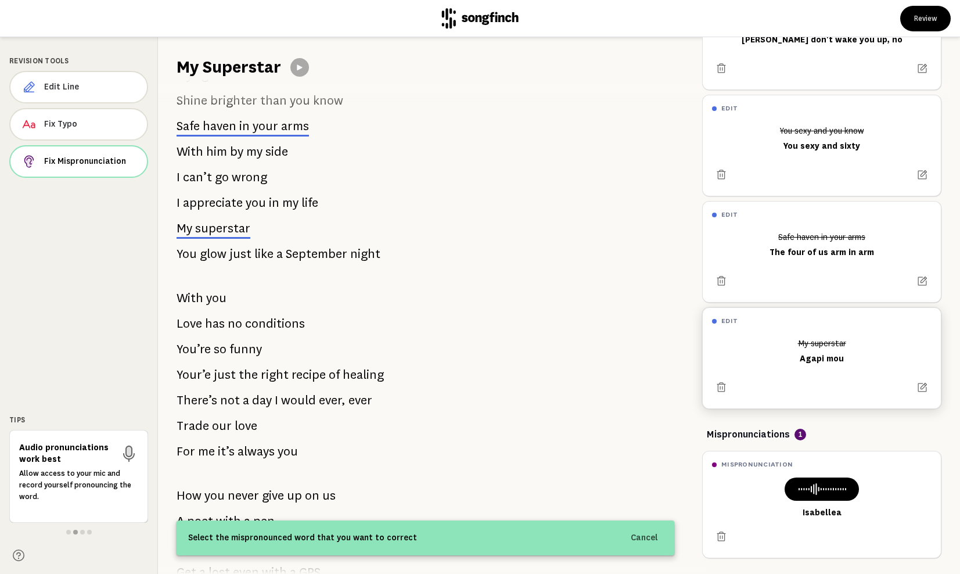
click at [230, 228] on span "superstar" at bounding box center [222, 227] width 55 height 17
click at [126, 450] on icon at bounding box center [129, 453] width 12 height 16
click at [220, 227] on span "superstar" at bounding box center [222, 227] width 55 height 17
click at [231, 224] on span "superstar" at bounding box center [222, 227] width 55 height 17
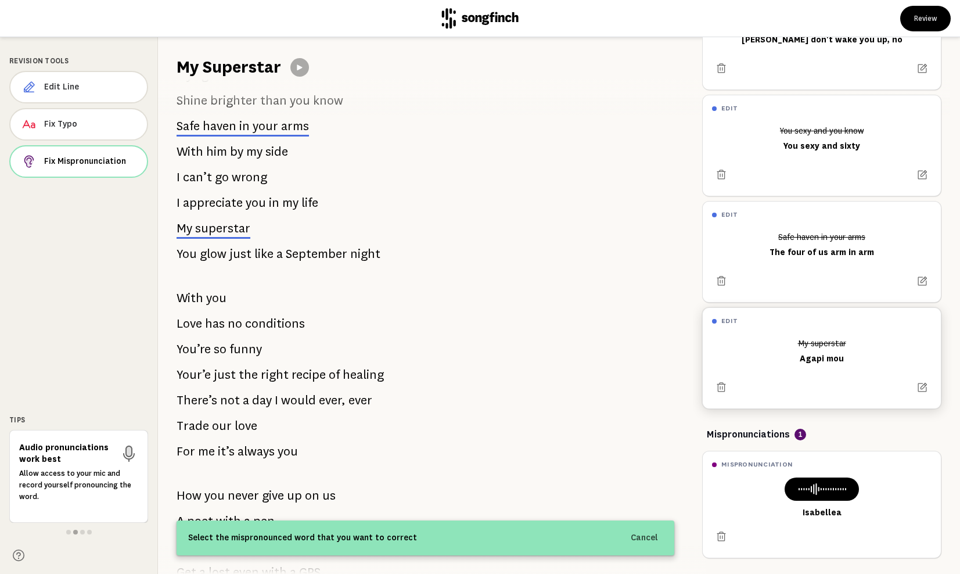
click at [231, 224] on span "superstar" at bounding box center [222, 227] width 55 height 17
click at [654, 535] on button "Cancel" at bounding box center [644, 537] width 41 height 21
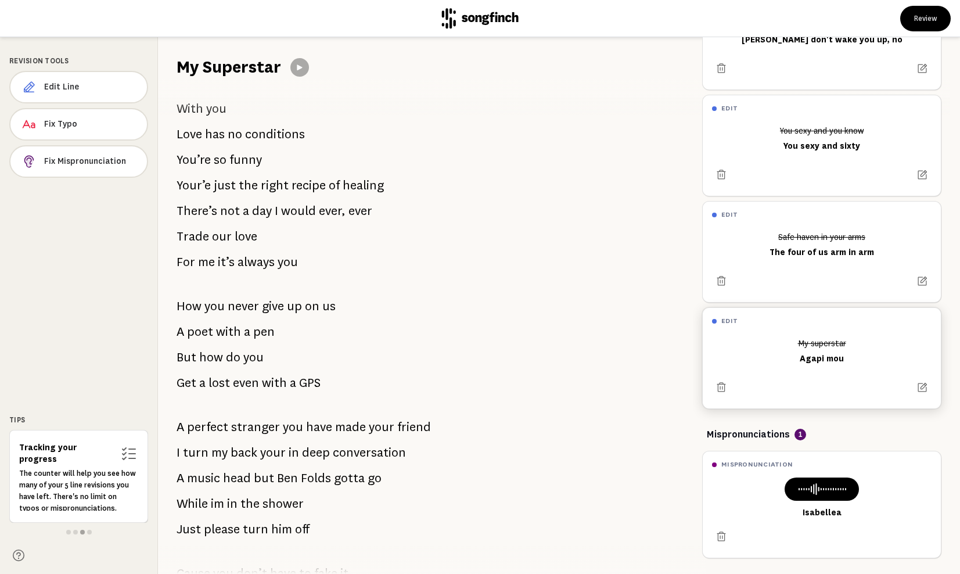
scroll to position [803, 0]
click at [917, 19] on button "Review" at bounding box center [925, 19] width 51 height 26
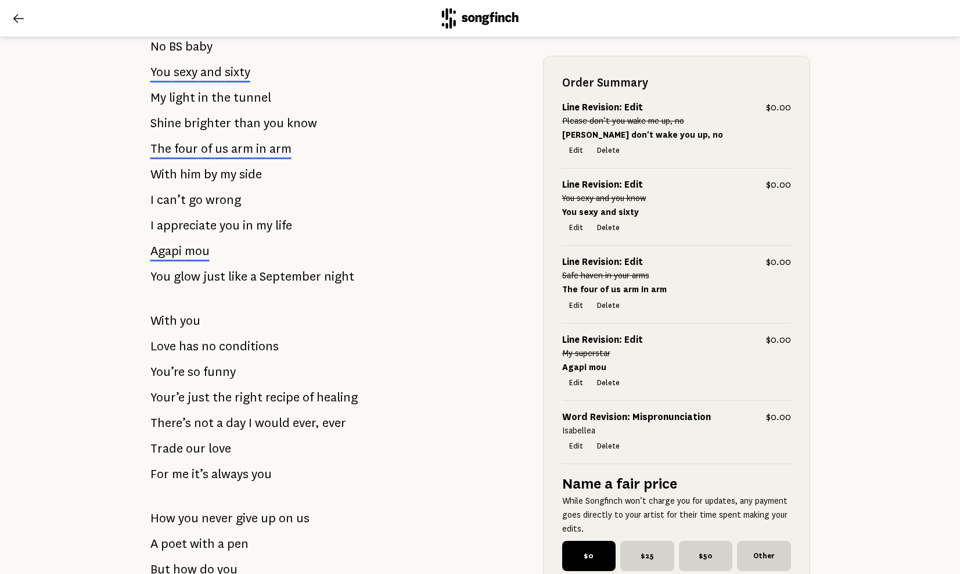
scroll to position [719, 0]
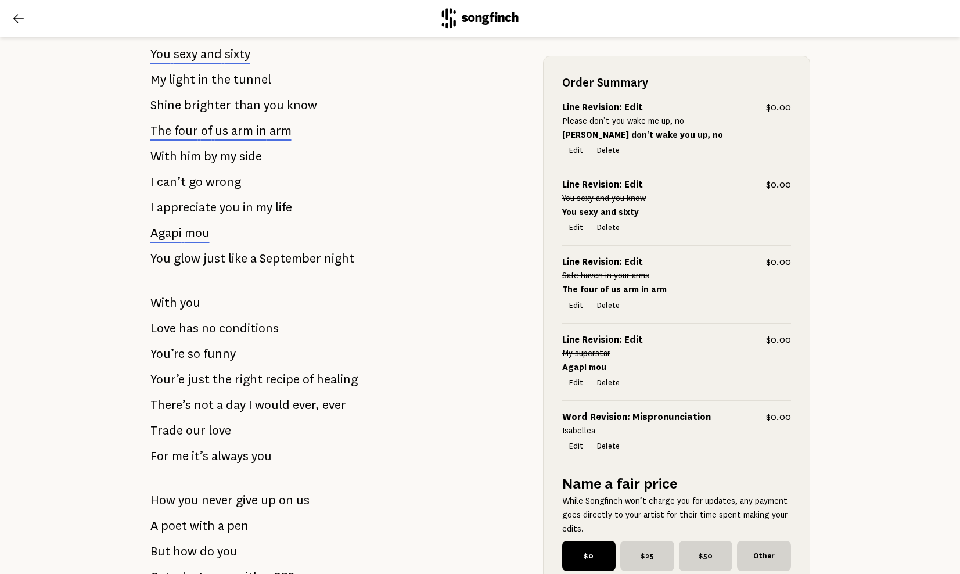
click at [206, 233] on span "mou" at bounding box center [197, 232] width 25 height 17
click at [19, 17] on icon at bounding box center [19, 19] width 14 height 14
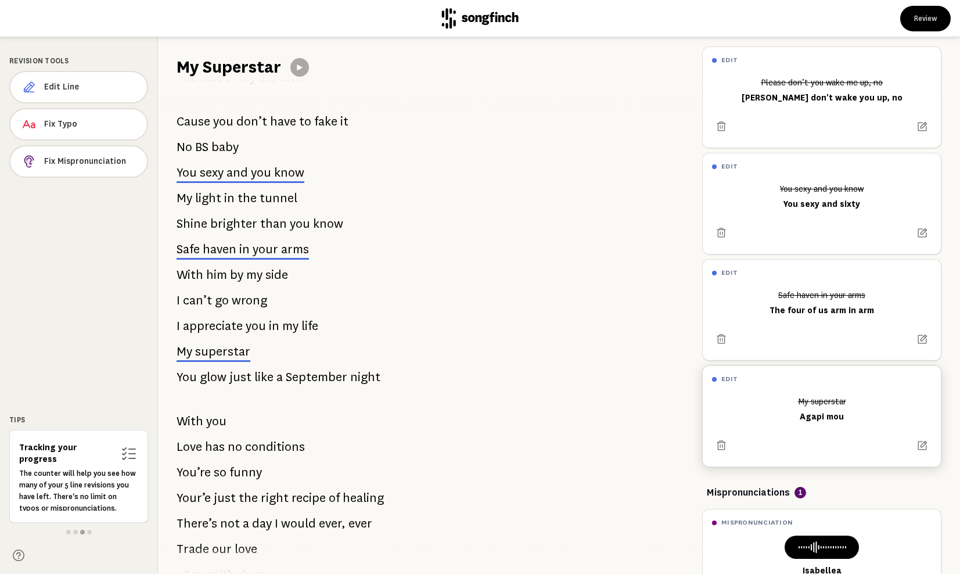
scroll to position [491, 0]
click at [296, 64] on icon at bounding box center [299, 67] width 9 height 9
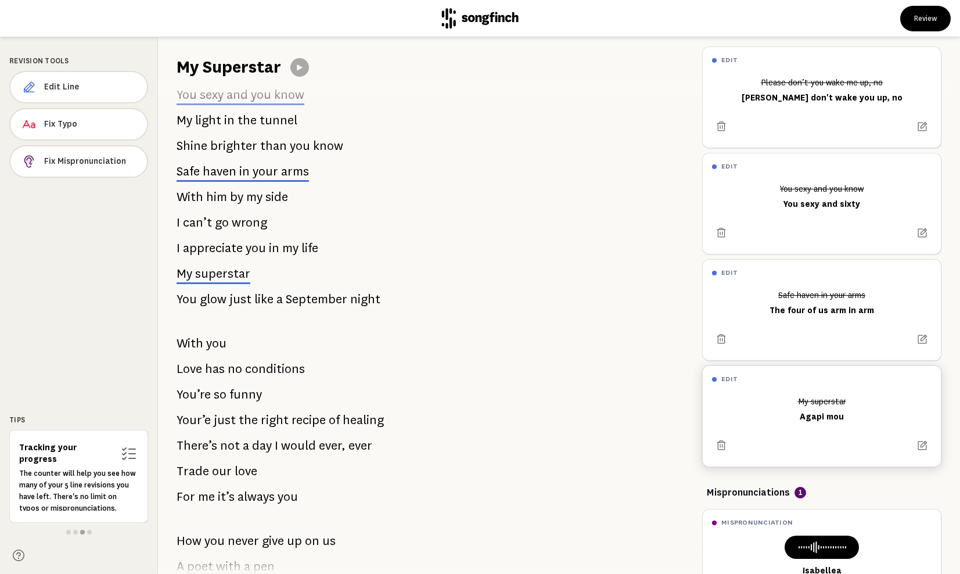
scroll to position [562, 0]
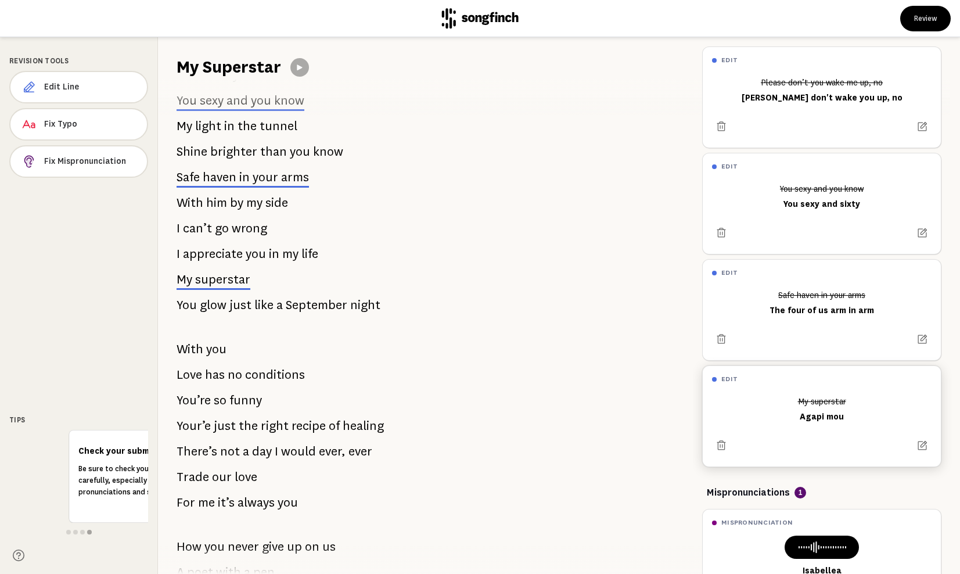
click at [249, 174] on span "in" at bounding box center [244, 176] width 10 height 17
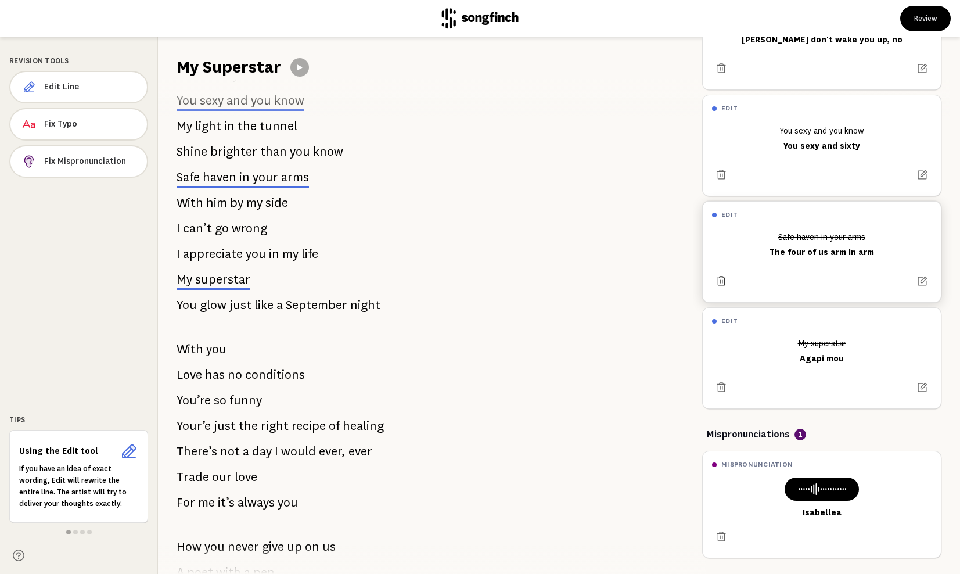
click at [720, 283] on icon at bounding box center [721, 281] width 12 height 12
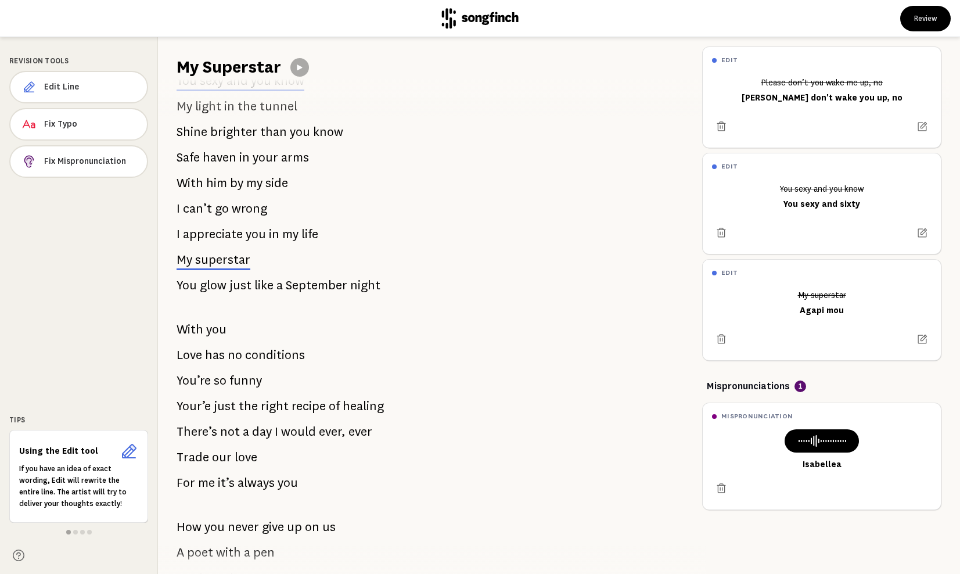
scroll to position [582, 0]
click at [720, 336] on icon at bounding box center [721, 339] width 11 height 11
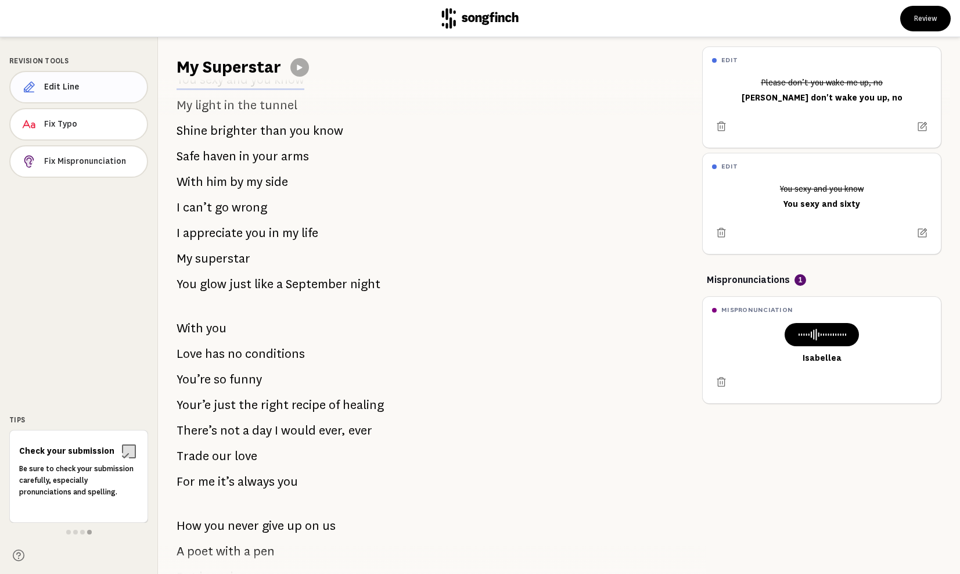
click at [69, 81] on button "Edit Line" at bounding box center [78, 87] width 139 height 33
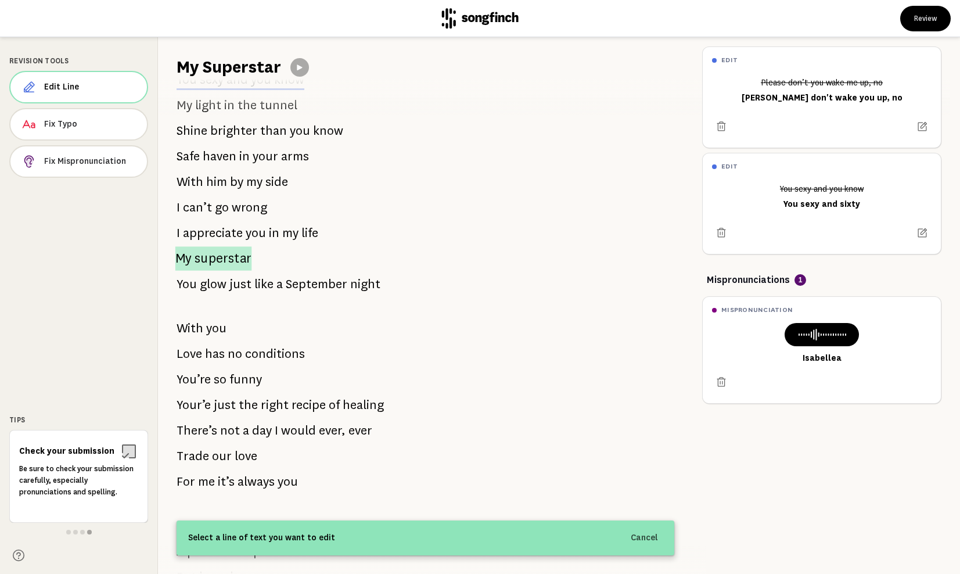
click at [219, 260] on span "superstar" at bounding box center [223, 258] width 57 height 24
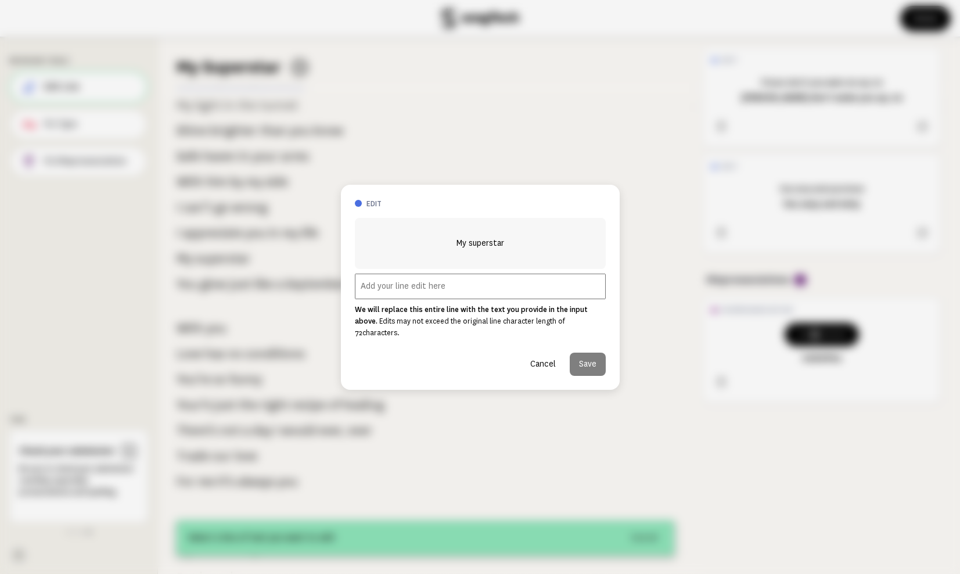
click at [366, 295] on input "text" at bounding box center [480, 287] width 251 height 26
type input "Mr. Mo"
click at [589, 354] on button "Save" at bounding box center [588, 363] width 36 height 23
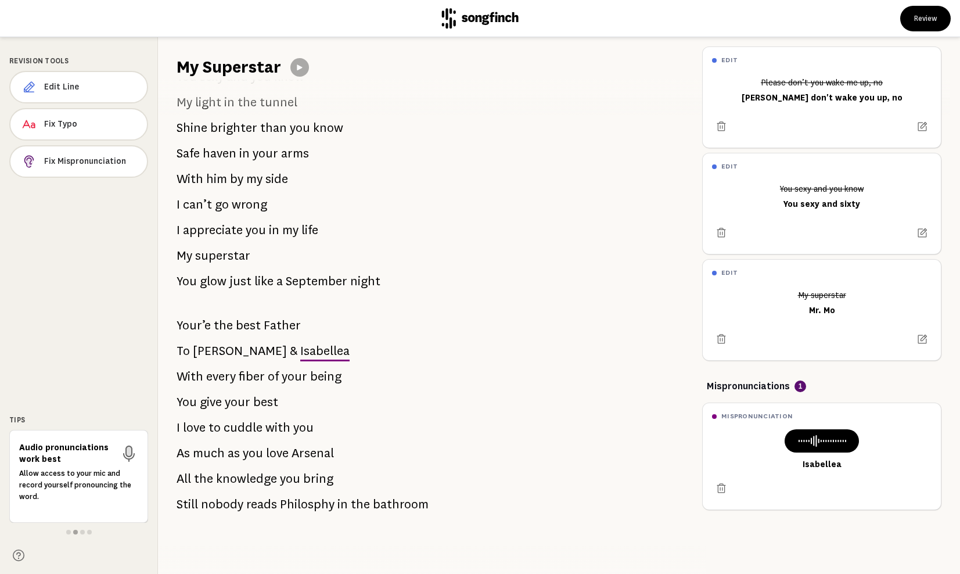
scroll to position [1350, 0]
click at [60, 81] on button "Edit Line" at bounding box center [78, 87] width 139 height 33
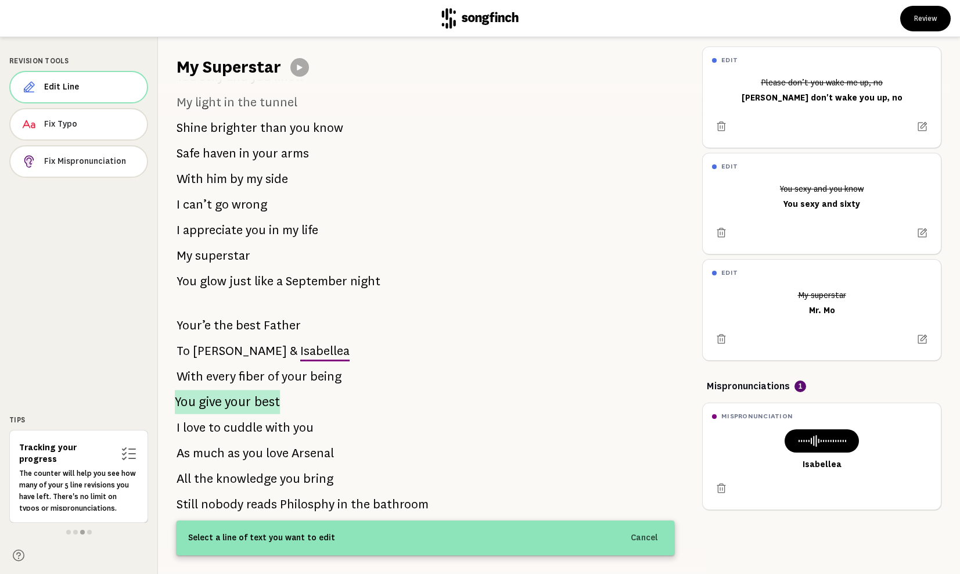
click at [196, 405] on p "You give your best" at bounding box center [228, 402] width 106 height 24
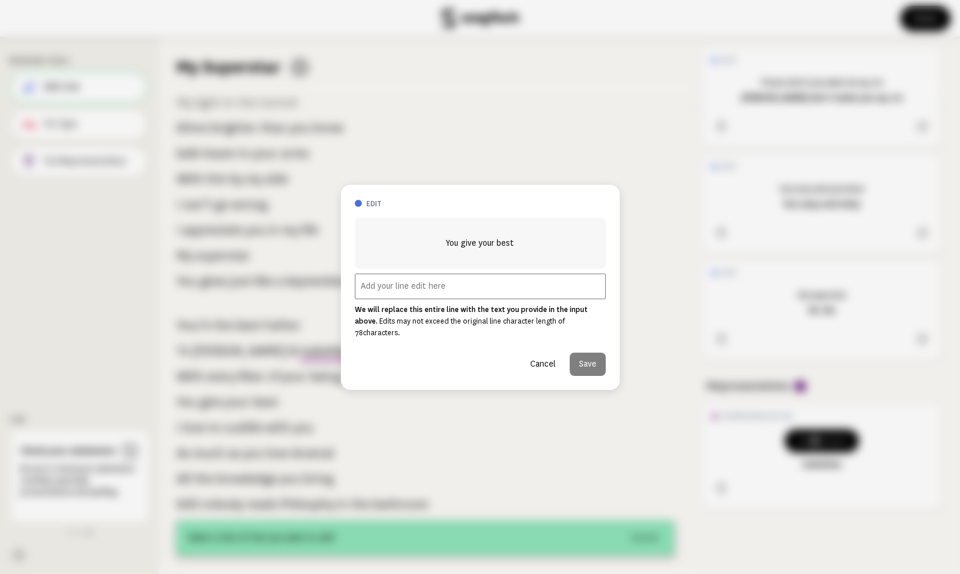
click at [385, 292] on input "text" at bounding box center [480, 287] width 251 height 26
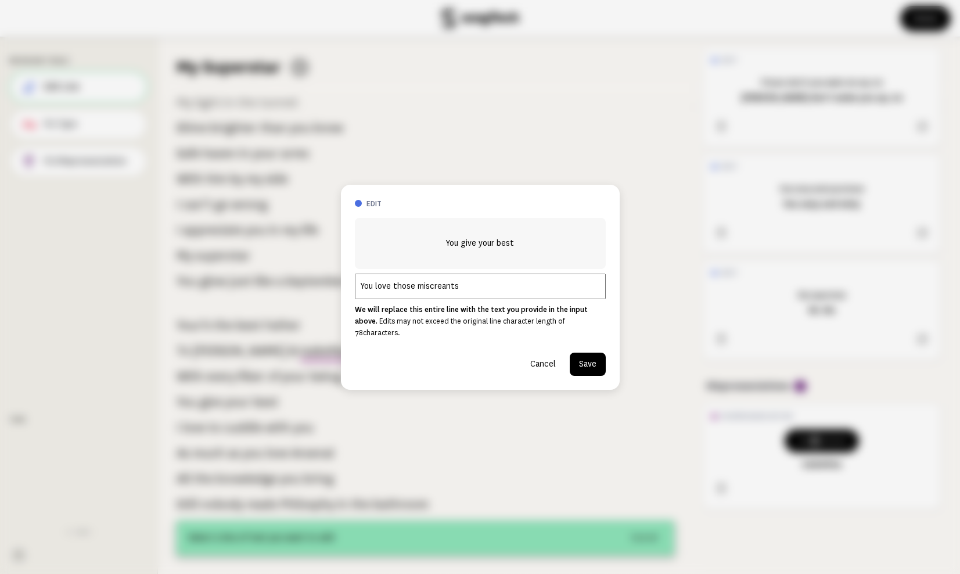
type input "You love those miscreants"
click at [589, 357] on button "Save" at bounding box center [588, 363] width 36 height 23
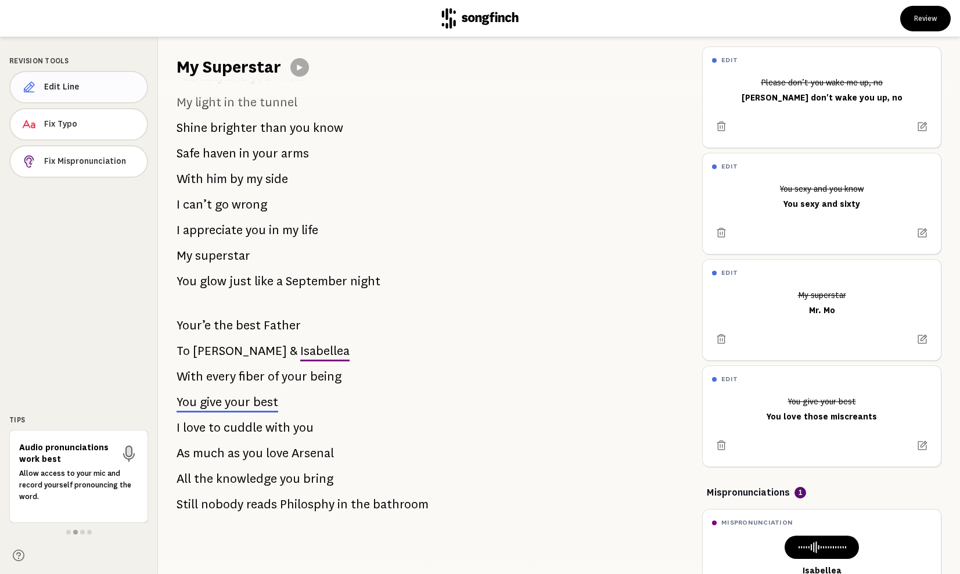
click at [95, 81] on button "Edit Line" at bounding box center [78, 87] width 139 height 33
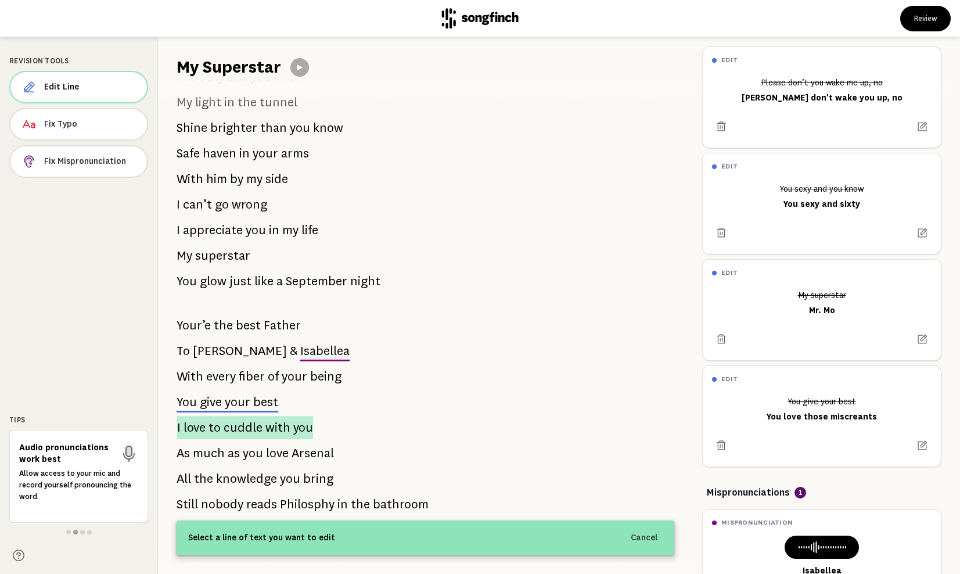
click at [232, 424] on span "cuddle" at bounding box center [243, 427] width 39 height 23
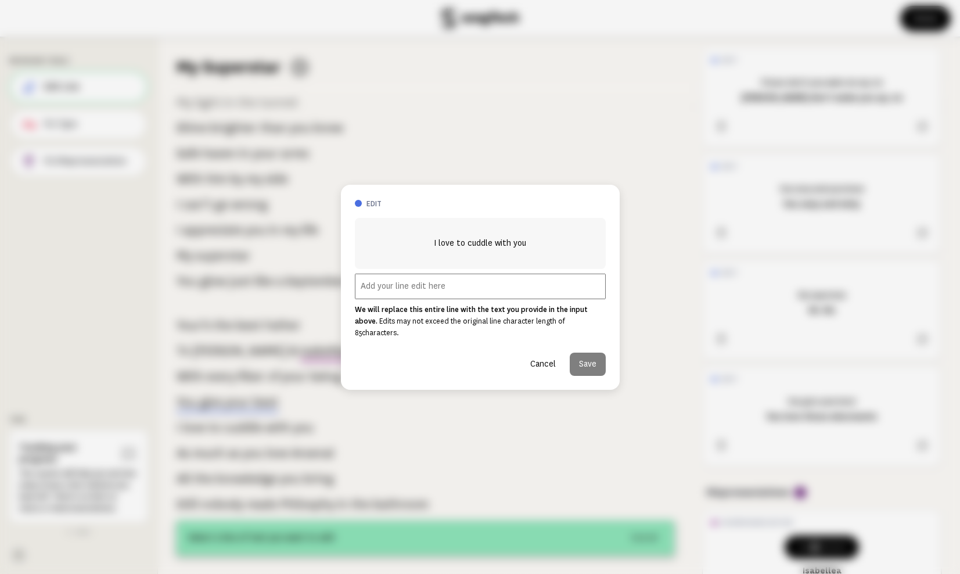
click at [396, 293] on input "text" at bounding box center [480, 287] width 251 height 26
click at [546, 352] on button "Cancel" at bounding box center [543, 363] width 44 height 23
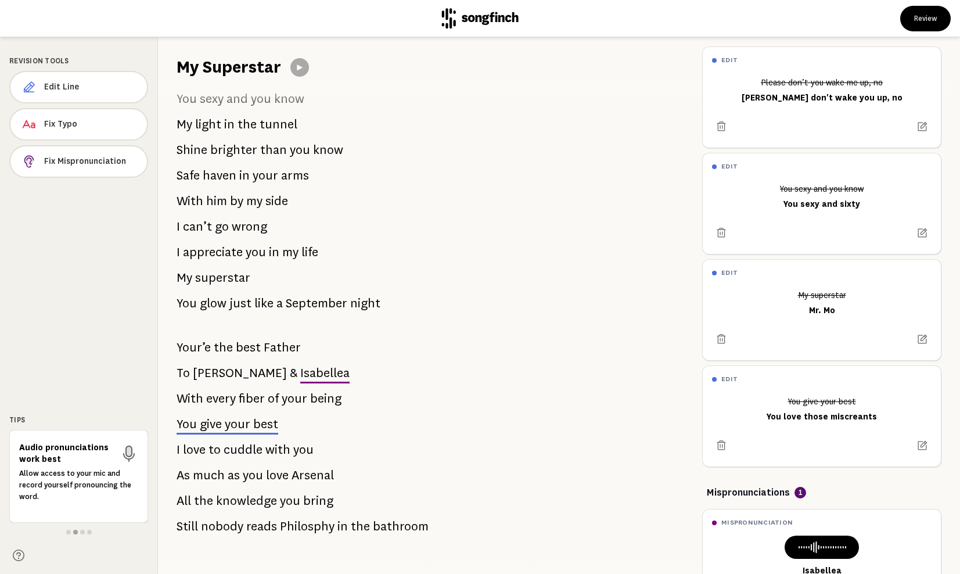
scroll to position [1326, 0]
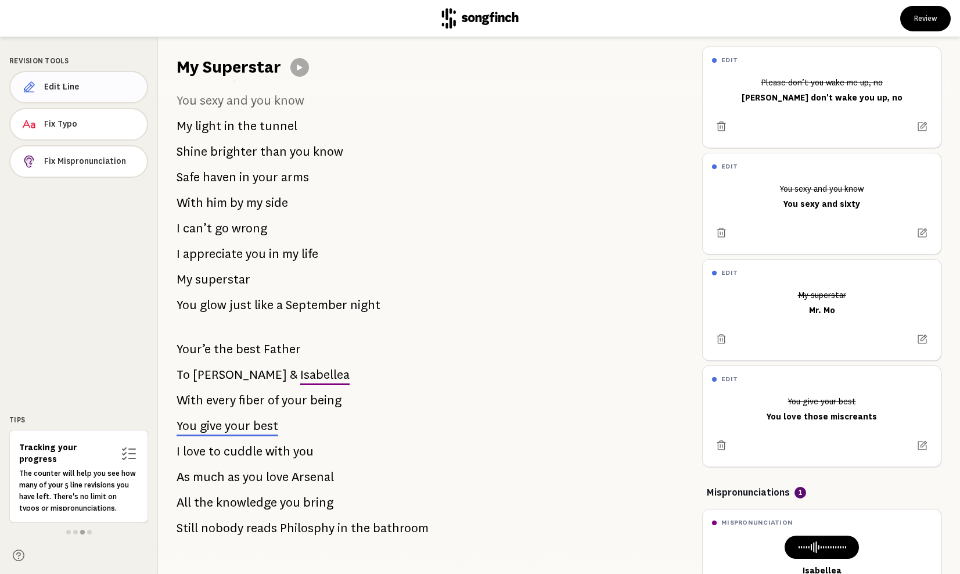
click at [109, 86] on span "Edit Line" at bounding box center [90, 87] width 93 height 12
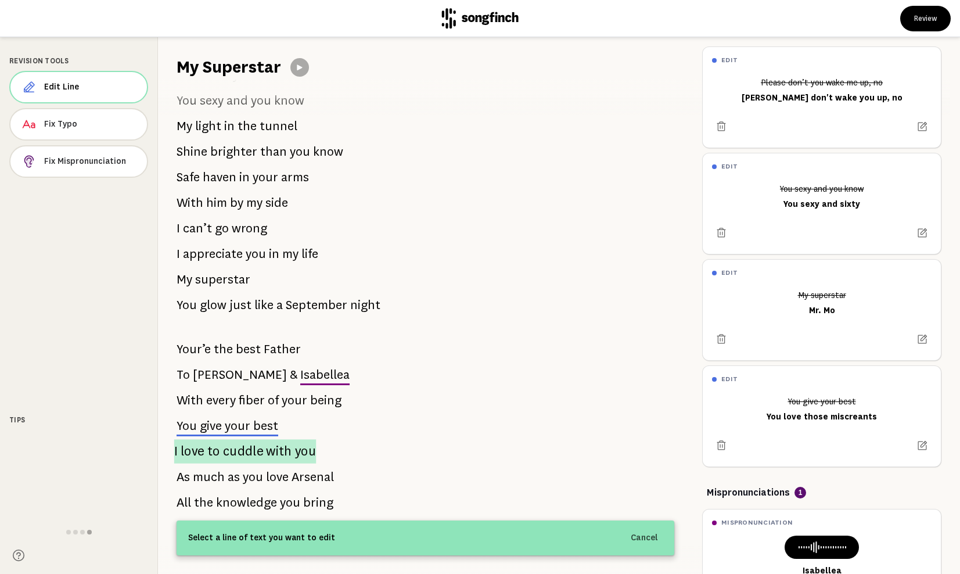
click at [239, 445] on span "cuddle" at bounding box center [243, 451] width 41 height 24
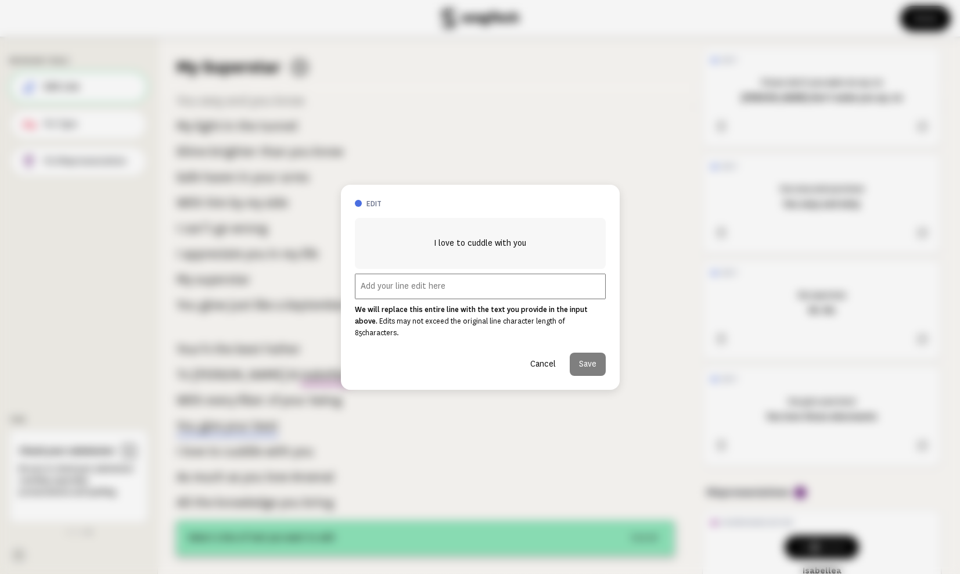
click at [382, 296] on input "text" at bounding box center [480, 287] width 251 height 26
type input "I can't let go"
click at [583, 363] on button "Save" at bounding box center [588, 363] width 36 height 23
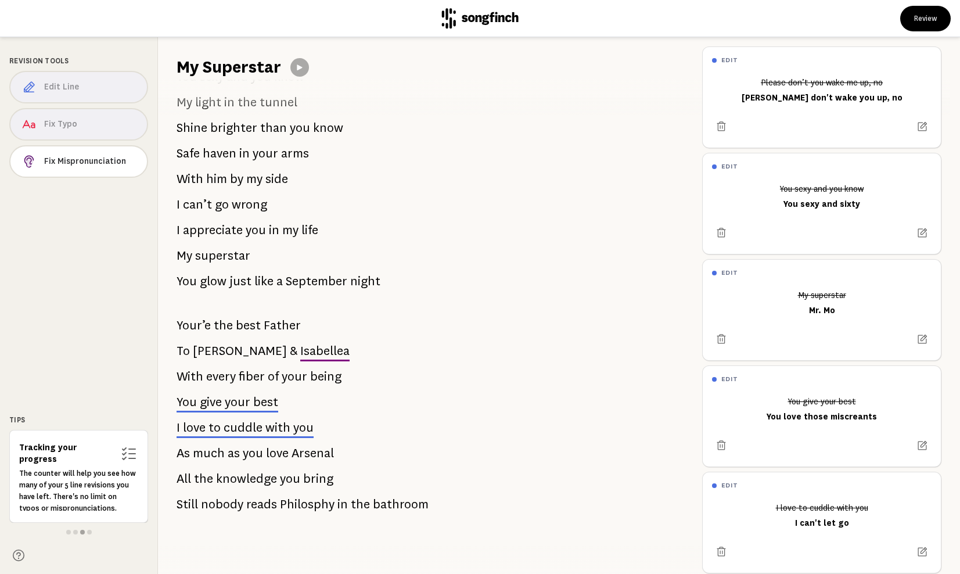
scroll to position [1350, 0]
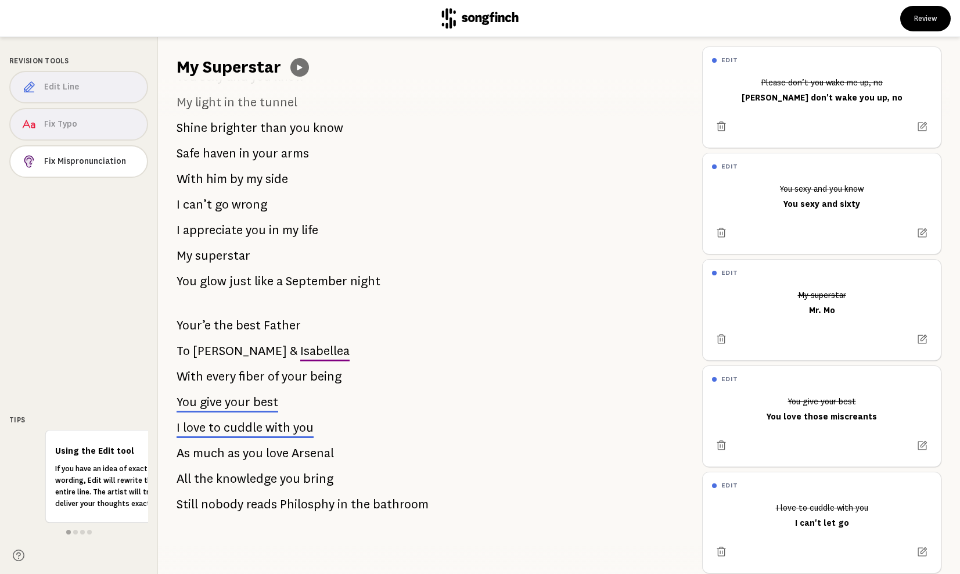
click at [303, 64] on icon at bounding box center [299, 67] width 9 height 9
click at [725, 265] on div "edit" at bounding box center [822, 273] width 238 height 26
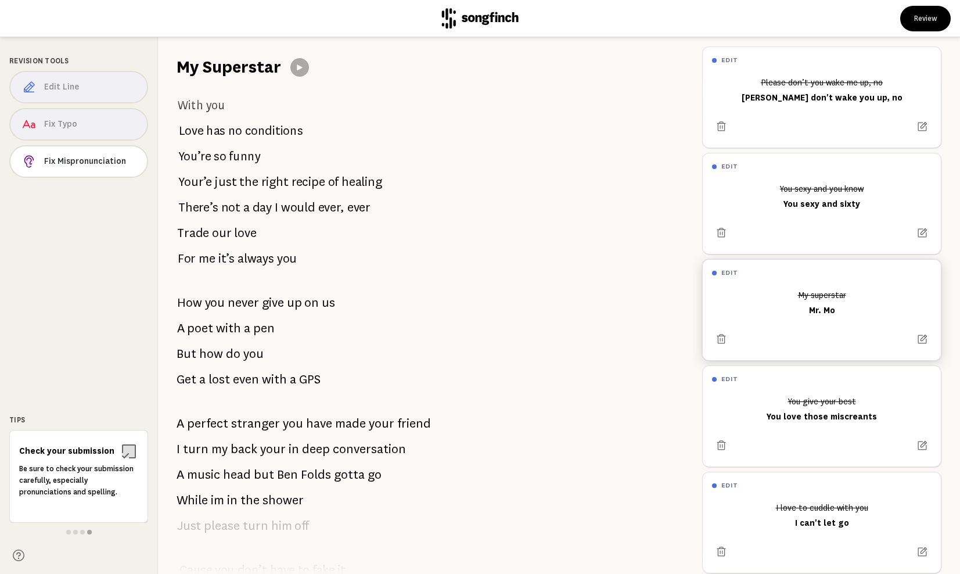
scroll to position [721, 0]
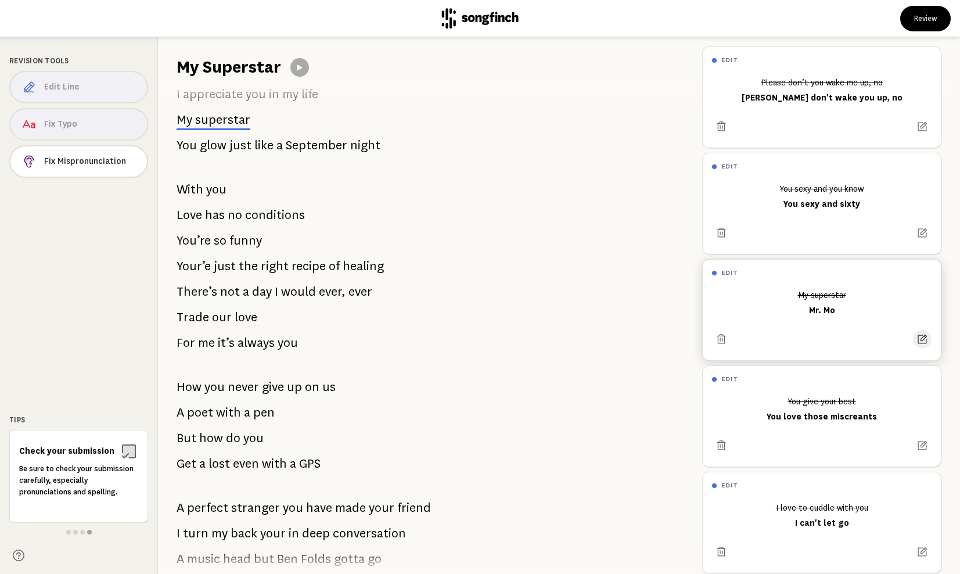
click at [924, 342] on icon at bounding box center [922, 339] width 12 height 12
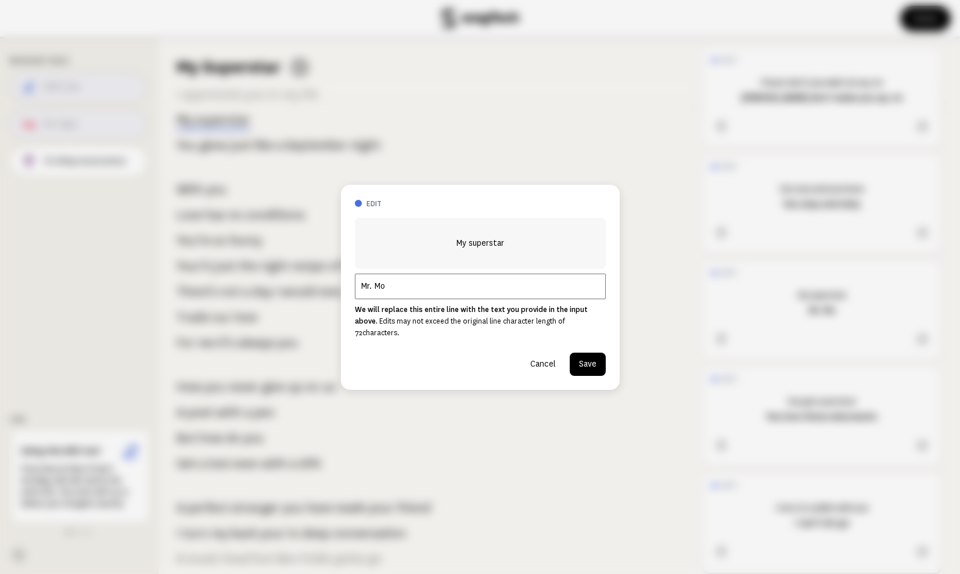
click at [361, 290] on input "Mr. Mo" at bounding box center [480, 287] width 251 height 26
type input "My Mo"
click at [580, 357] on button "Save" at bounding box center [588, 363] width 36 height 23
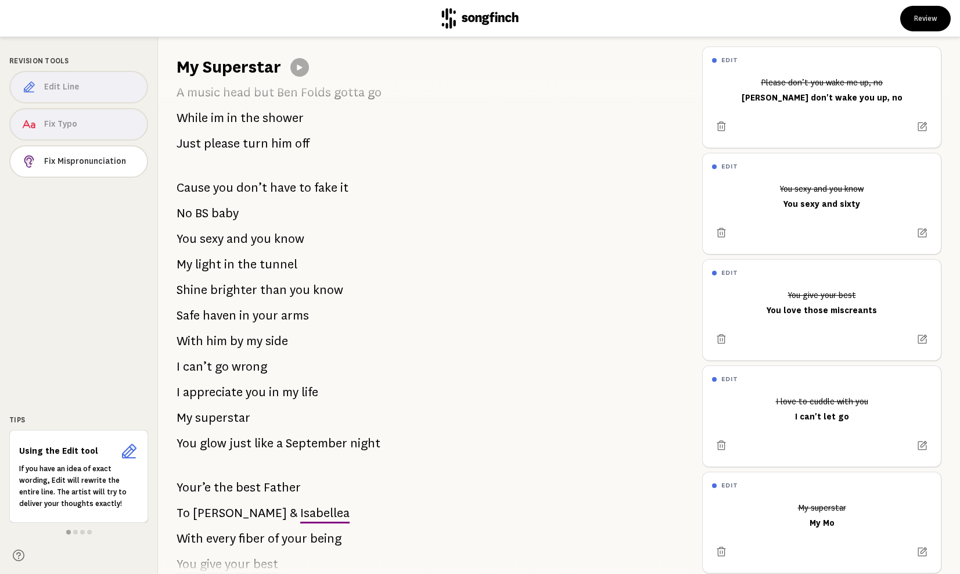
scroll to position [1195, 0]
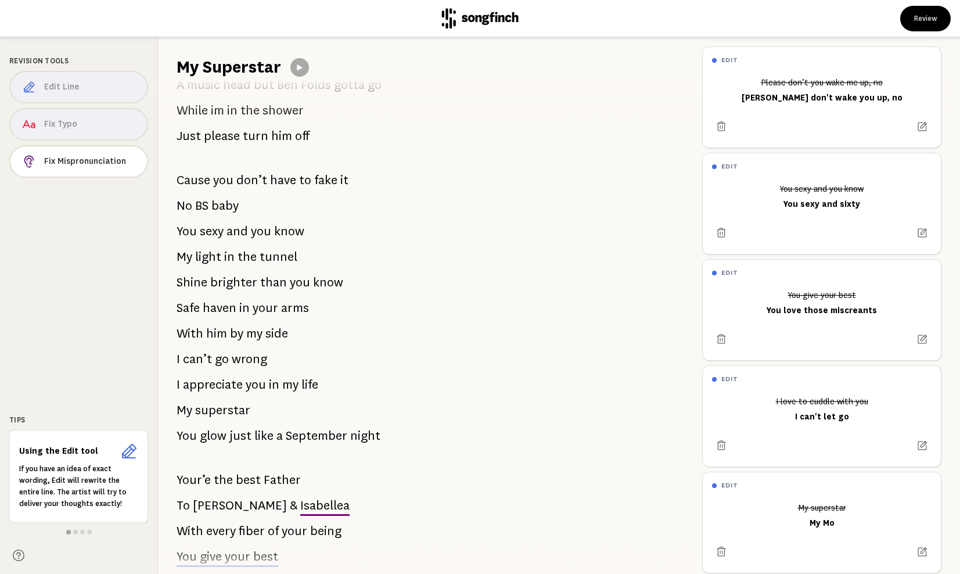
click at [48, 84] on div "Edit Line Fix Typo Fix Mispronunciation" at bounding box center [78, 126] width 139 height 111
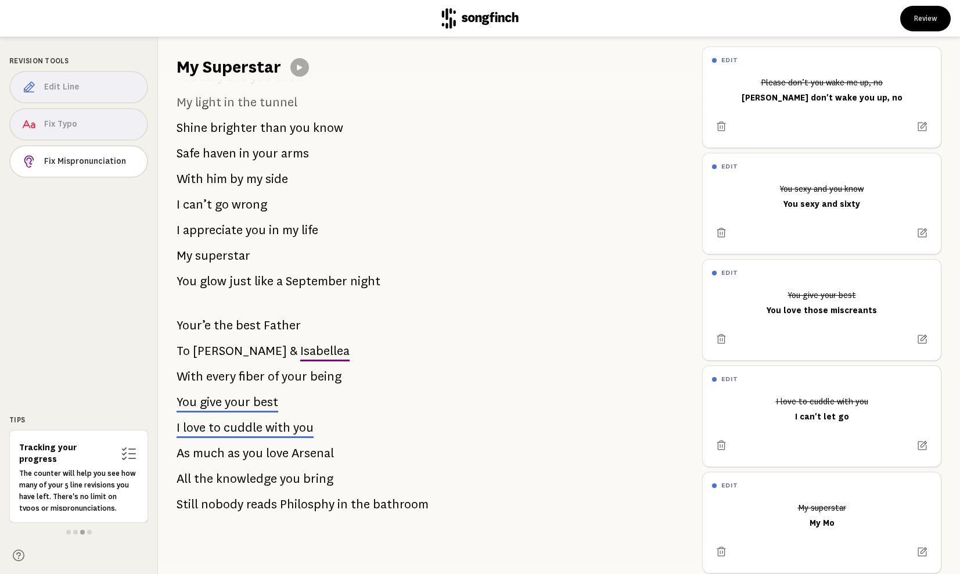
scroll to position [1350, 0]
click at [927, 15] on button "Review" at bounding box center [925, 19] width 51 height 26
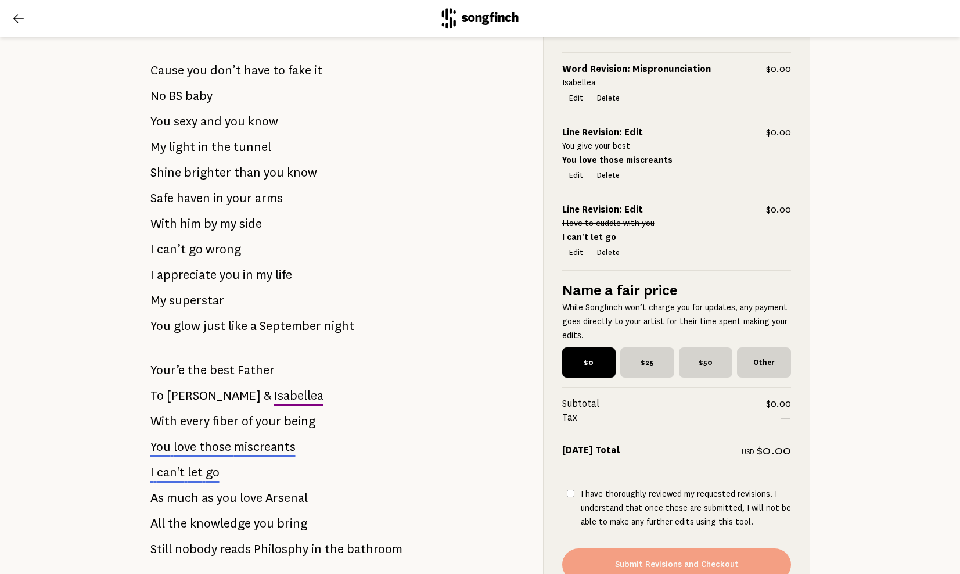
scroll to position [1427, 0]
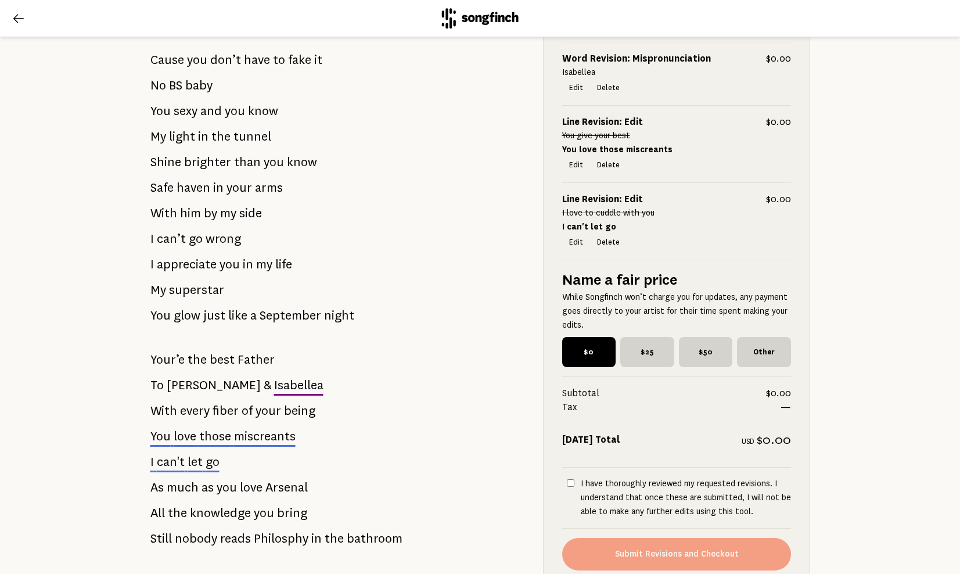
click at [185, 463] on p "I can't let go" at bounding box center [184, 461] width 69 height 23
click at [607, 243] on button "Delete" at bounding box center [608, 242] width 37 height 16
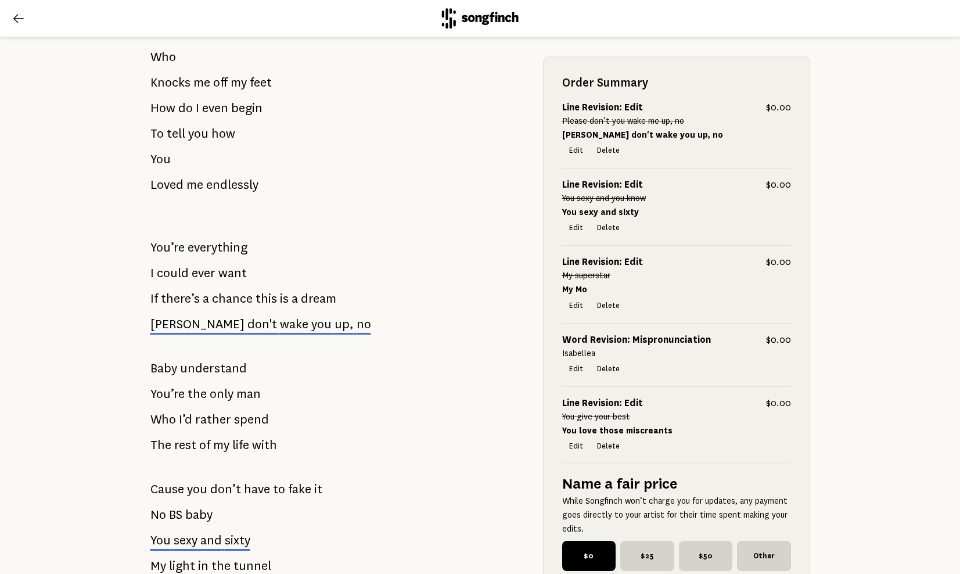
scroll to position [244, 0]
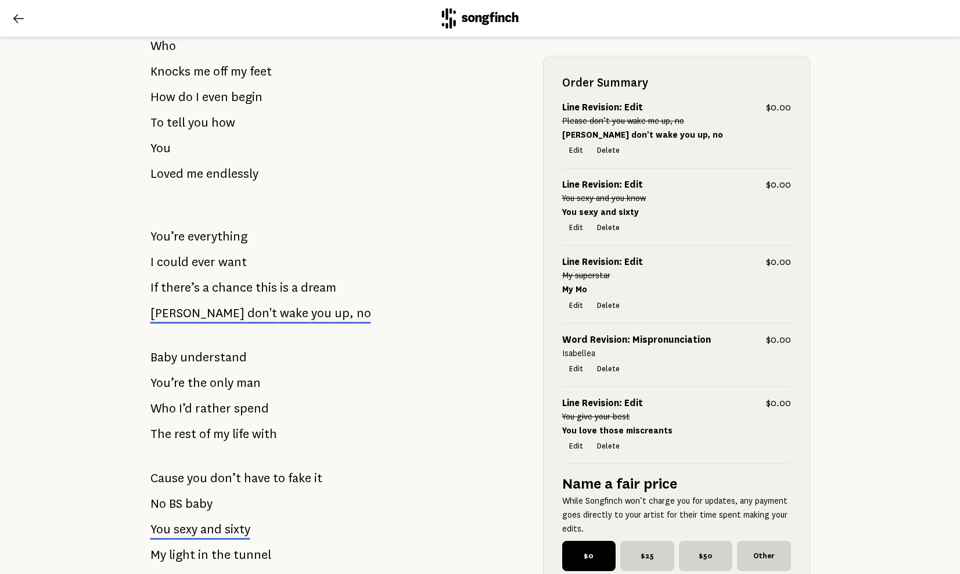
click at [17, 19] on icon at bounding box center [18, 18] width 10 height 9
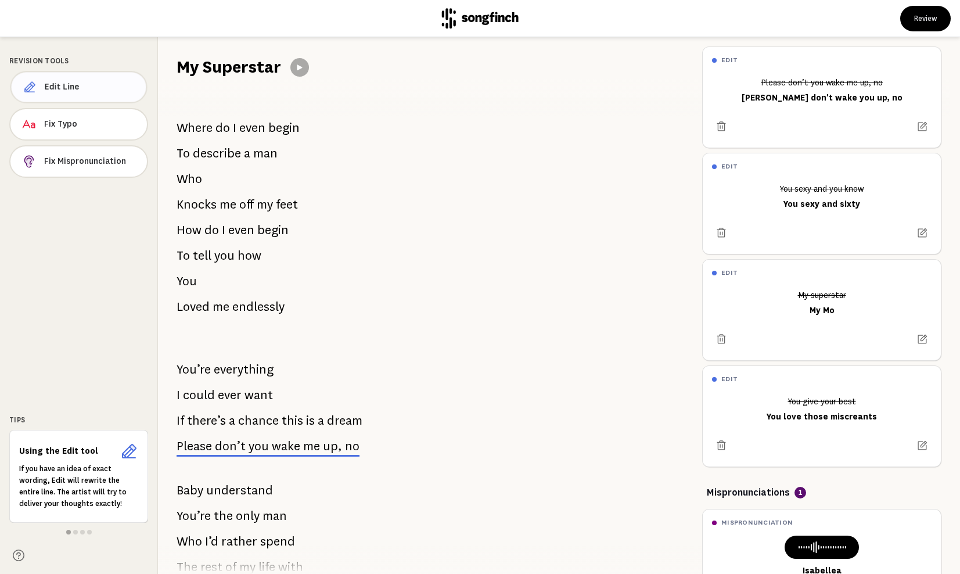
click at [90, 87] on span "Edit Line" at bounding box center [91, 87] width 92 height 12
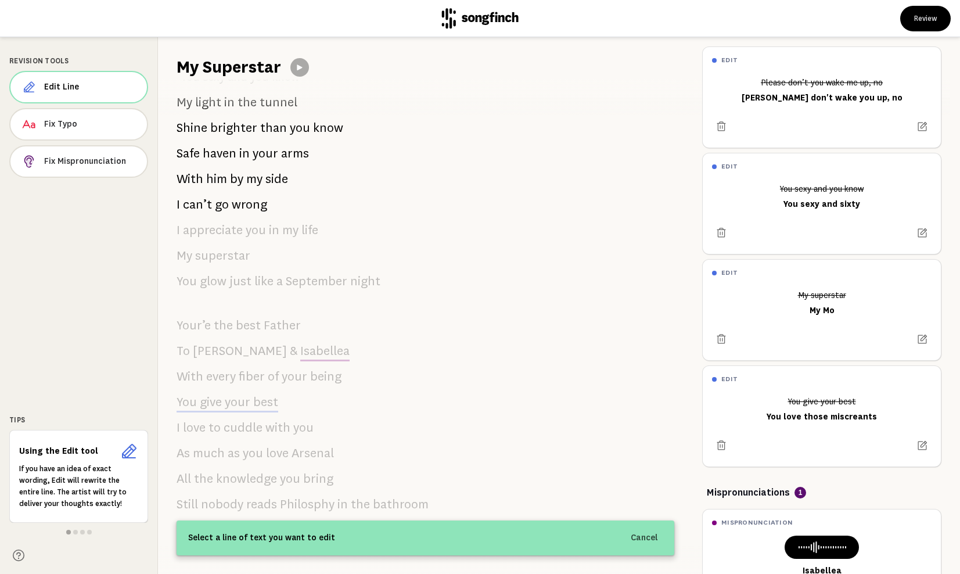
scroll to position [1350, 0]
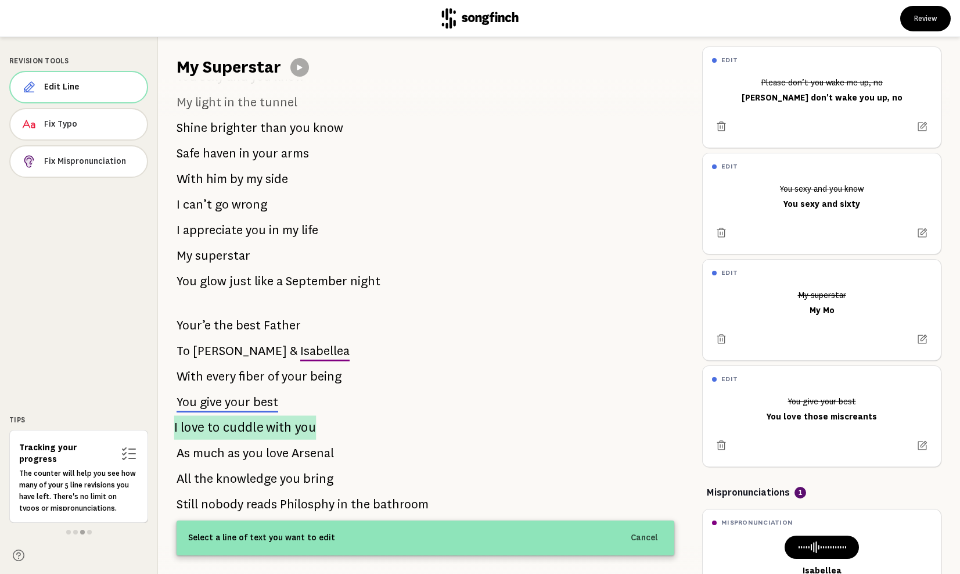
click at [242, 427] on span "cuddle" at bounding box center [243, 427] width 41 height 24
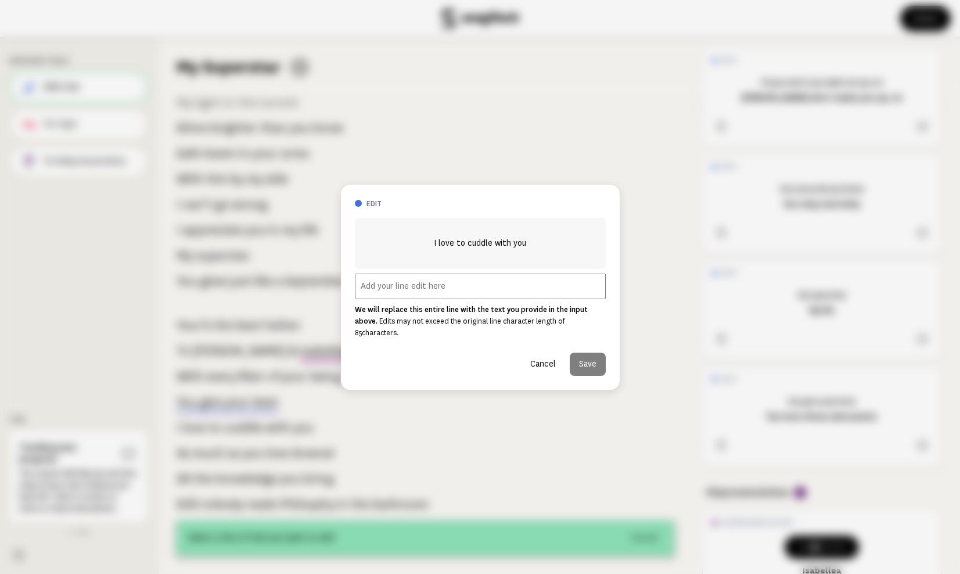
click at [404, 296] on input "text" at bounding box center [480, 287] width 251 height 26
type input "almost"
click at [590, 355] on button "Save" at bounding box center [588, 363] width 36 height 23
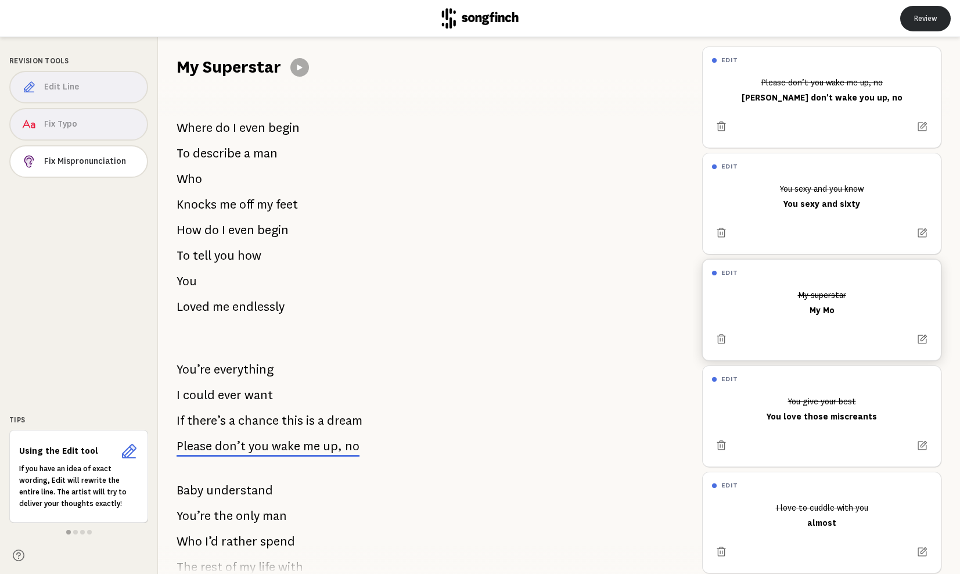
scroll to position [0, 0]
click at [933, 21] on button "Review" at bounding box center [925, 19] width 51 height 26
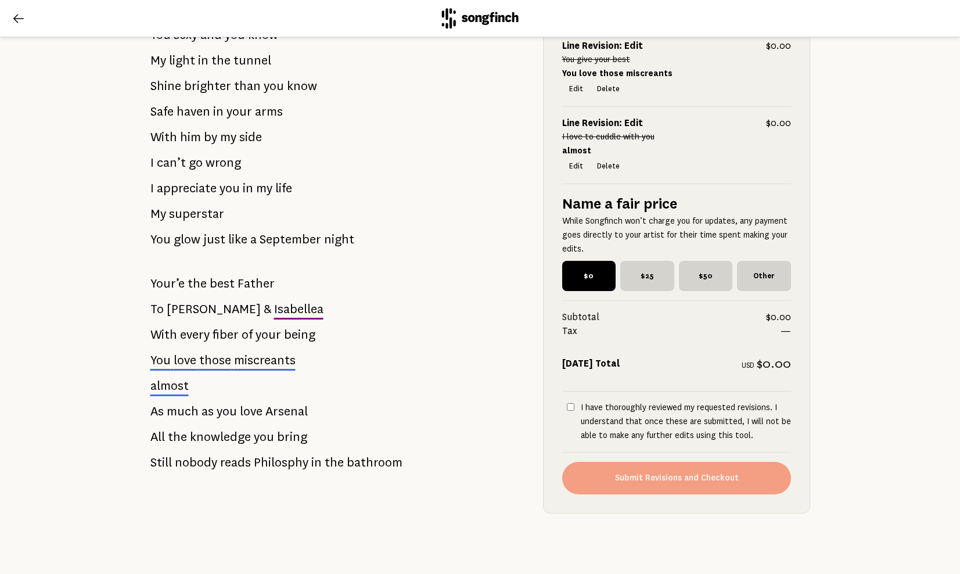
scroll to position [1503, 0]
click at [570, 404] on input "I have thoroughly reviewed my requested revisions. I understand that once these…" at bounding box center [571, 407] width 8 height 8
checkbox input "true"
click at [640, 476] on button "Submit Revisions and Checkout" at bounding box center [676, 478] width 229 height 33
